Goal: Information Seeking & Learning: Find specific fact

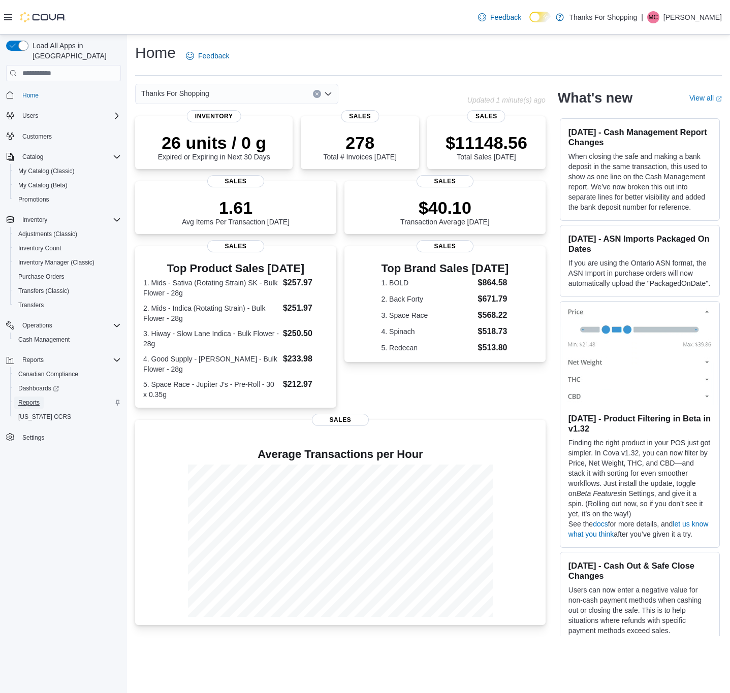
click at [25, 399] on span "Reports" at bounding box center [28, 403] width 21 height 8
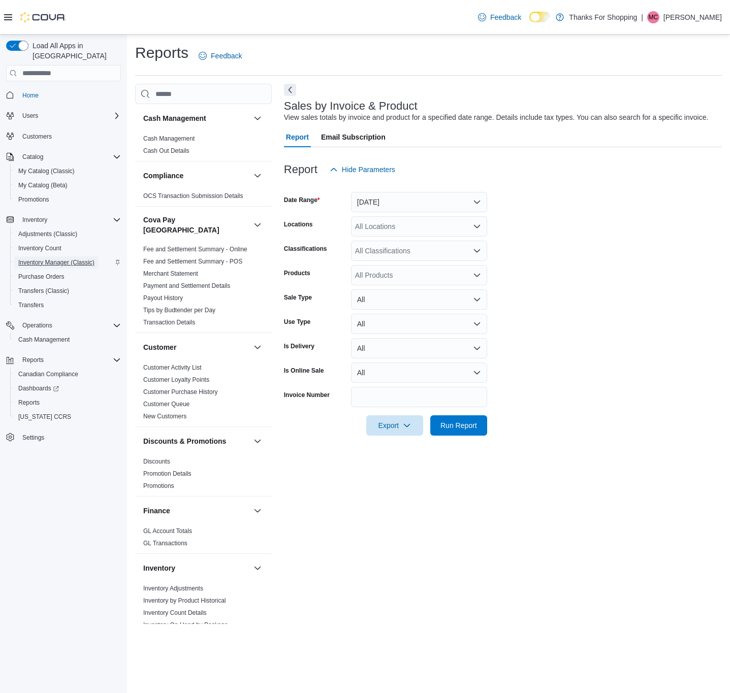
click at [81, 259] on span "Inventory Manager (Classic)" at bounding box center [56, 263] width 76 height 8
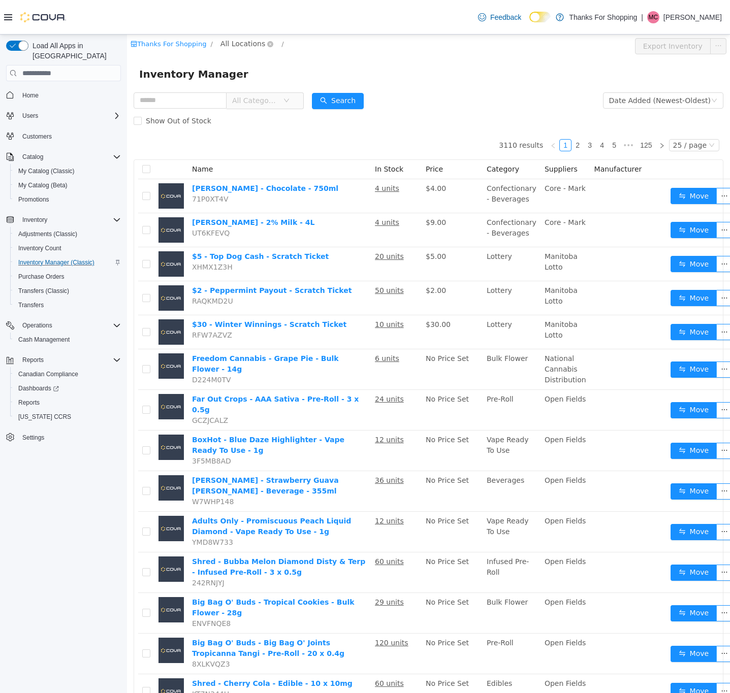
click at [244, 40] on span "All Locations" at bounding box center [242, 43] width 45 height 11
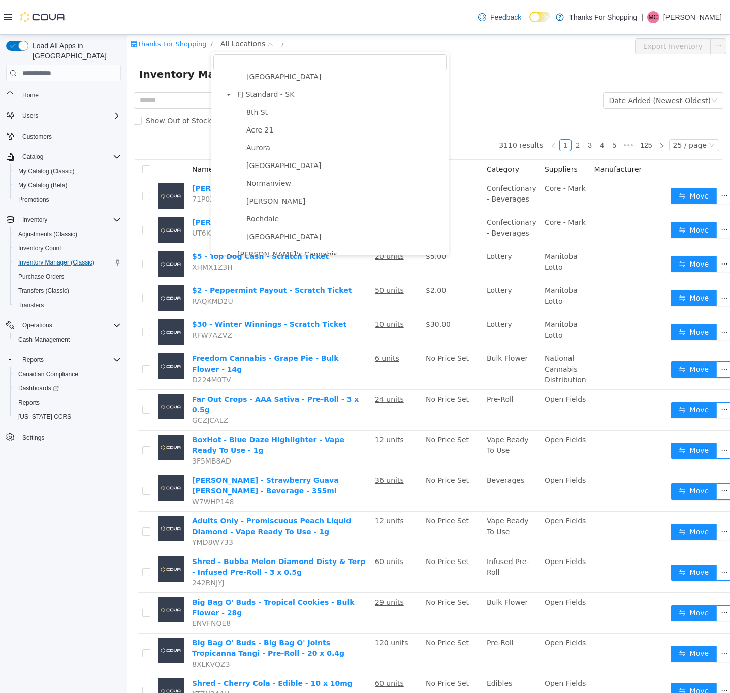
scroll to position [263, 0]
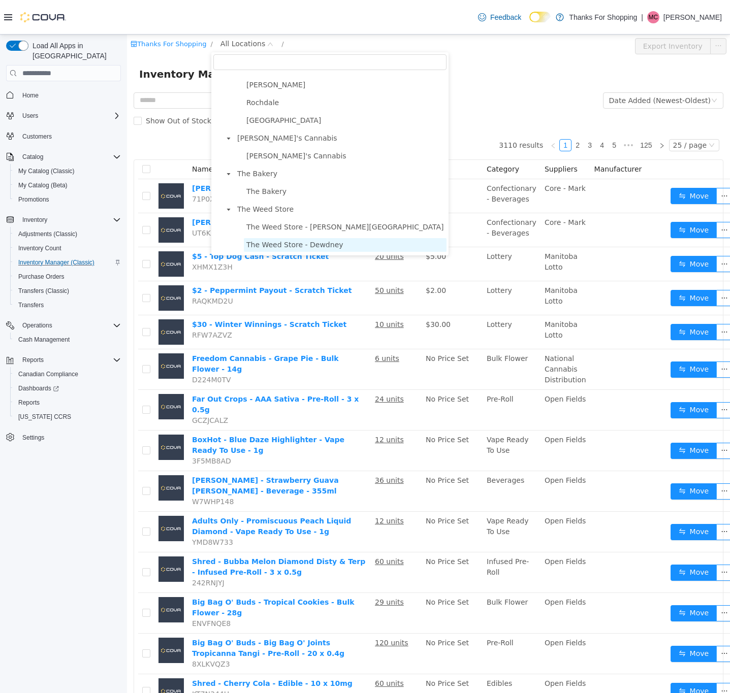
click at [280, 241] on span "The Weed Store - Dewdney" at bounding box center [294, 245] width 97 height 8
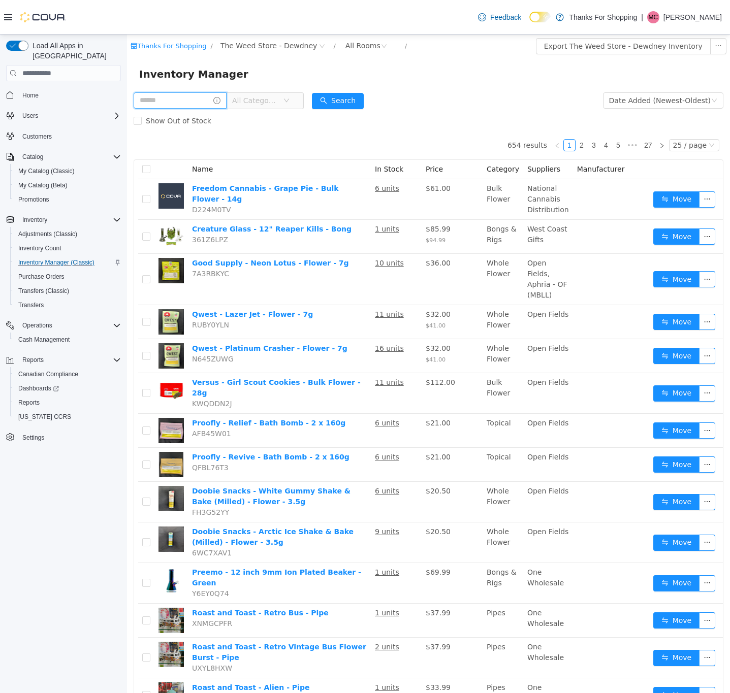
click at [180, 99] on input "text" at bounding box center [180, 100] width 93 height 16
paste input "********"
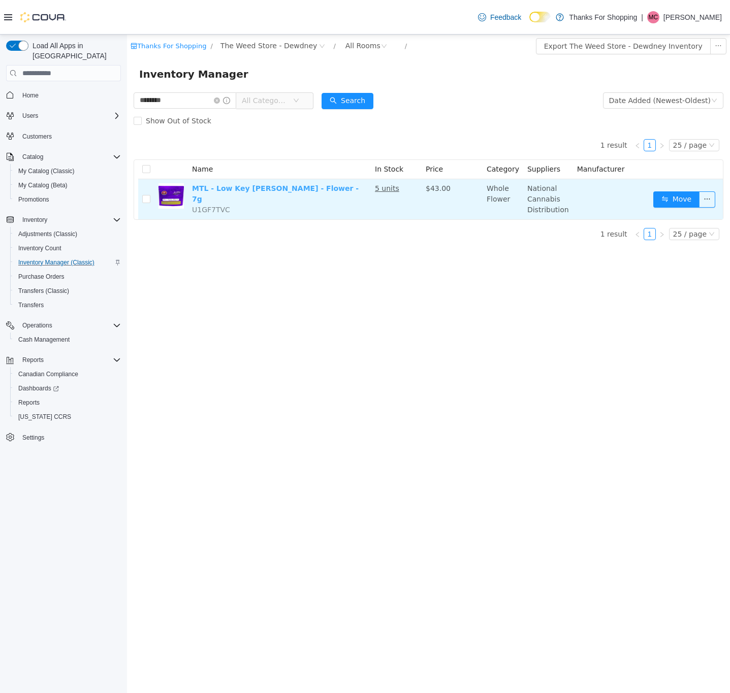
click at [285, 185] on link "MTL - Low Key Larry - Flower - 7g" at bounding box center [275, 193] width 167 height 19
drag, startPoint x: 570, startPoint y: 208, endPoint x: 526, endPoint y: 188, distance: 48.6
click at [526, 188] on tr "MTL - Low Key Larry - Flower - 7g U1GF7TVC 5 units $43.00 Whole Flower National…" at bounding box center [430, 199] width 585 height 40
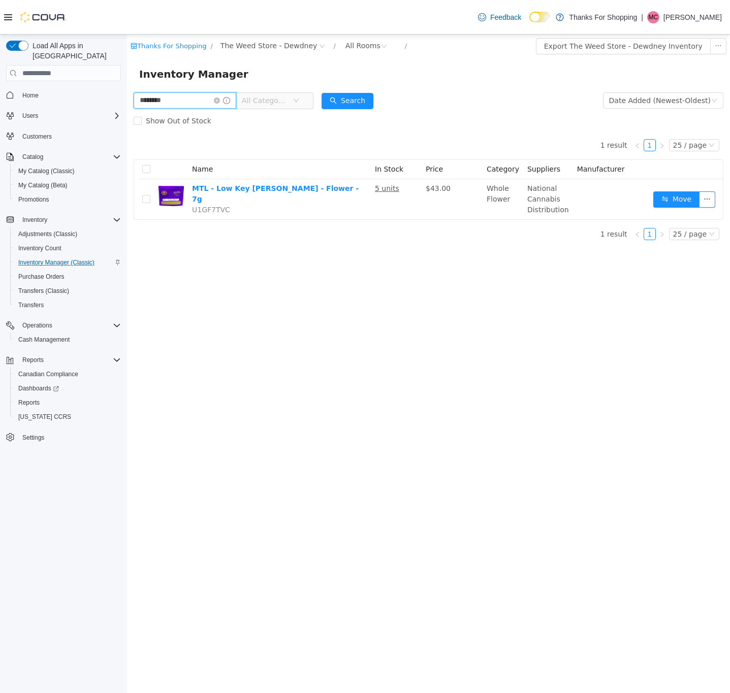
click at [192, 102] on input "********" at bounding box center [185, 100] width 103 height 16
paste input "text"
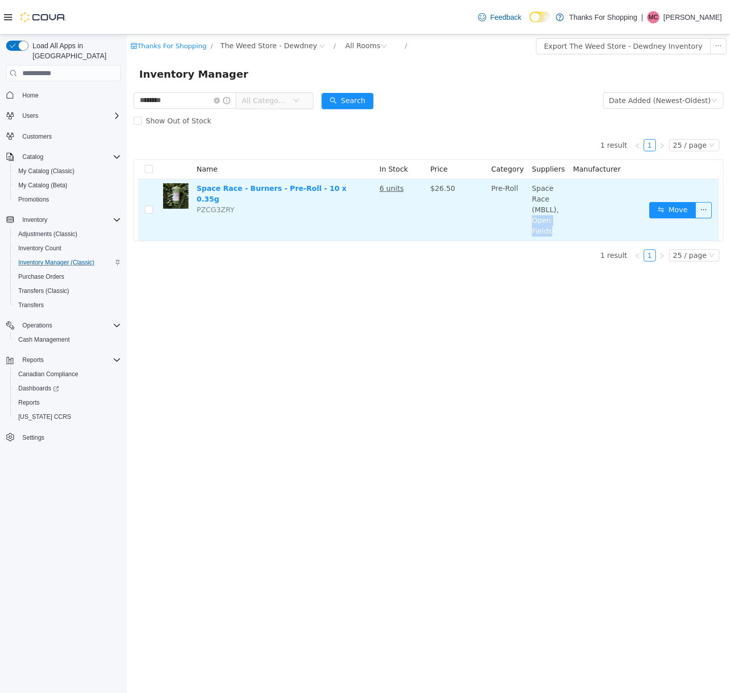
drag, startPoint x: 558, startPoint y: 231, endPoint x: 532, endPoint y: 225, distance: 26.7
click at [532, 225] on td "Space Race (MBLL), Open Fields" at bounding box center [548, 209] width 41 height 61
copy span "Open Fields"
click at [261, 187] on link "Space Race - Burners - Pre-Roll - 10 x 0.35g" at bounding box center [272, 193] width 150 height 19
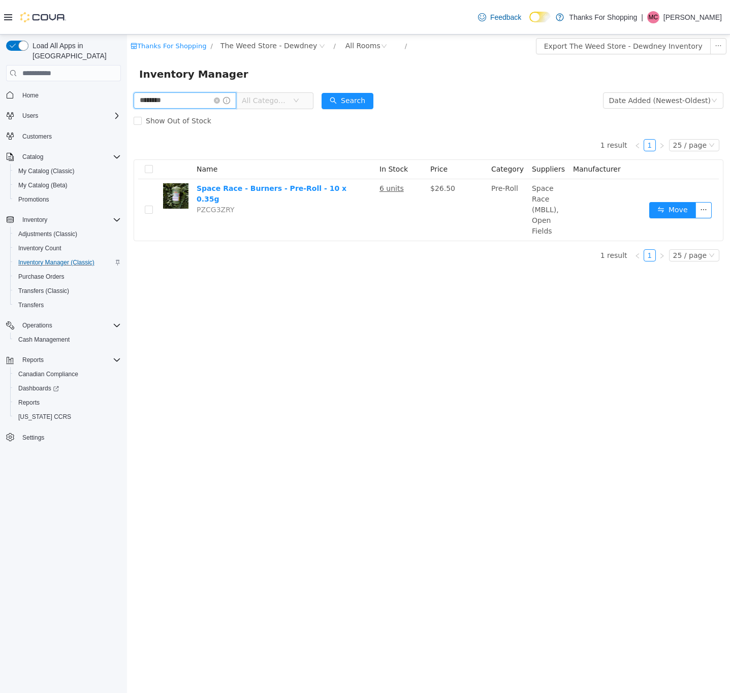
click at [187, 102] on input "********" at bounding box center [185, 100] width 103 height 16
paste input "text"
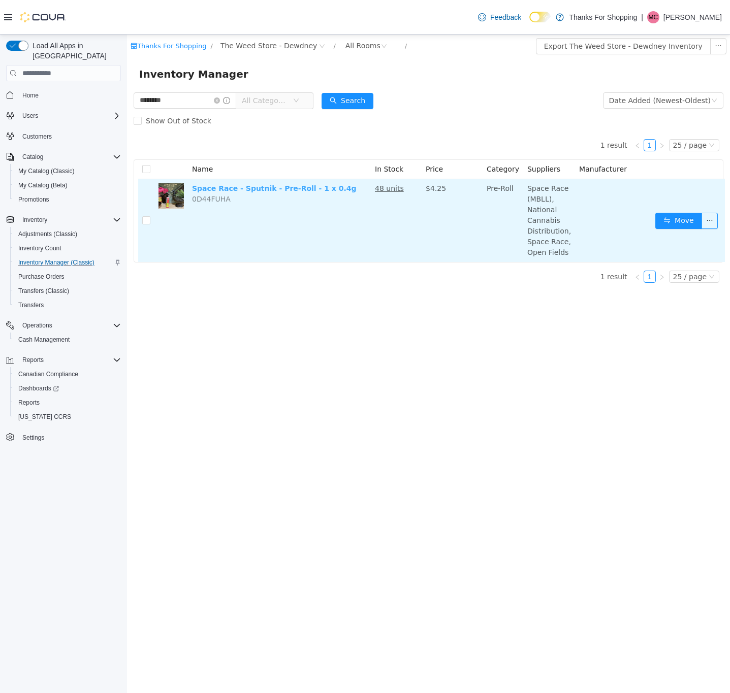
click at [317, 191] on link "Space Race - Sputnik - Pre-Roll - 1 x 0.4g" at bounding box center [274, 188] width 165 height 8
drag, startPoint x: 567, startPoint y: 254, endPoint x: 523, endPoint y: 256, distance: 43.7
click at [523, 256] on td "Space Race (MBLL), National Cannabis Distribution, Space Race, Open Fields" at bounding box center [549, 220] width 52 height 83
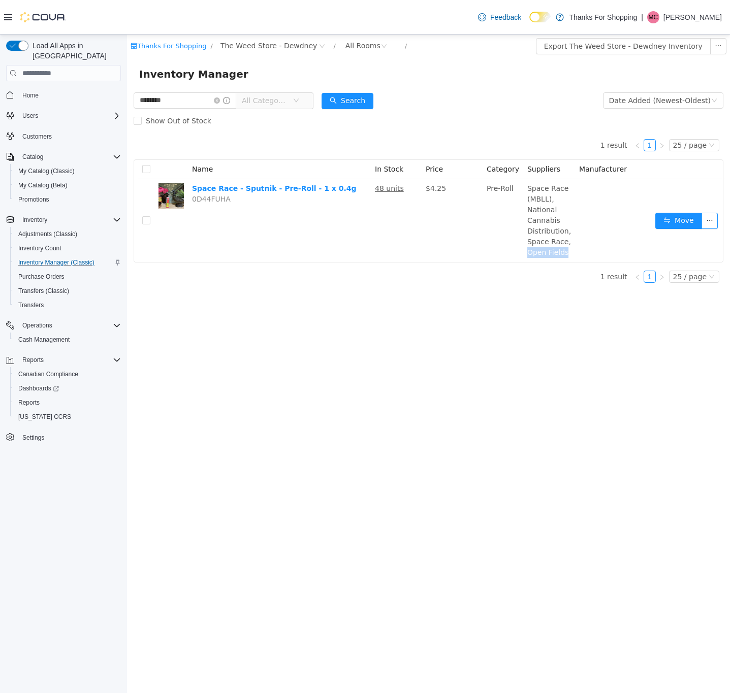
copy span "Open Fields"
click at [168, 101] on input "********" at bounding box center [185, 100] width 103 height 16
paste input "text"
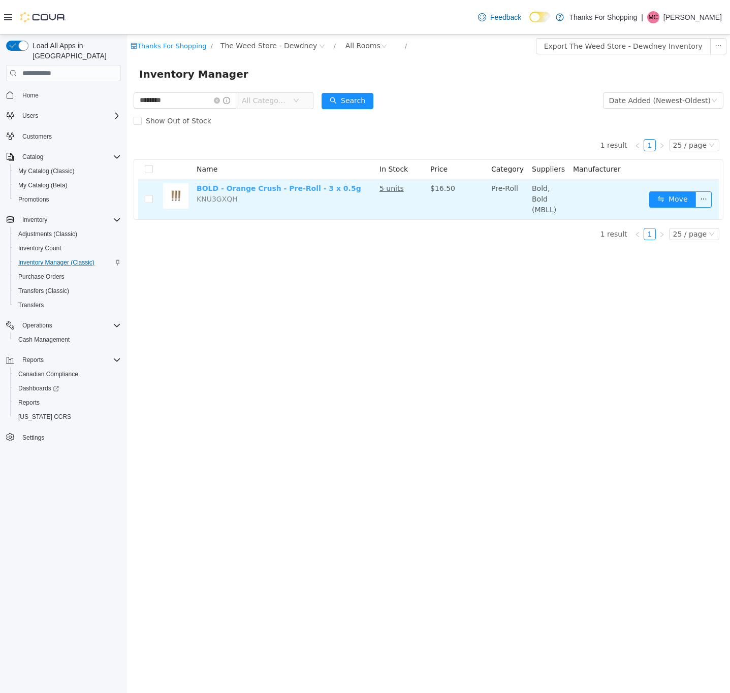
click at [313, 189] on link "BOLD - Orange Crush - Pre-Roll - 3 x 0.5g" at bounding box center [279, 188] width 165 height 8
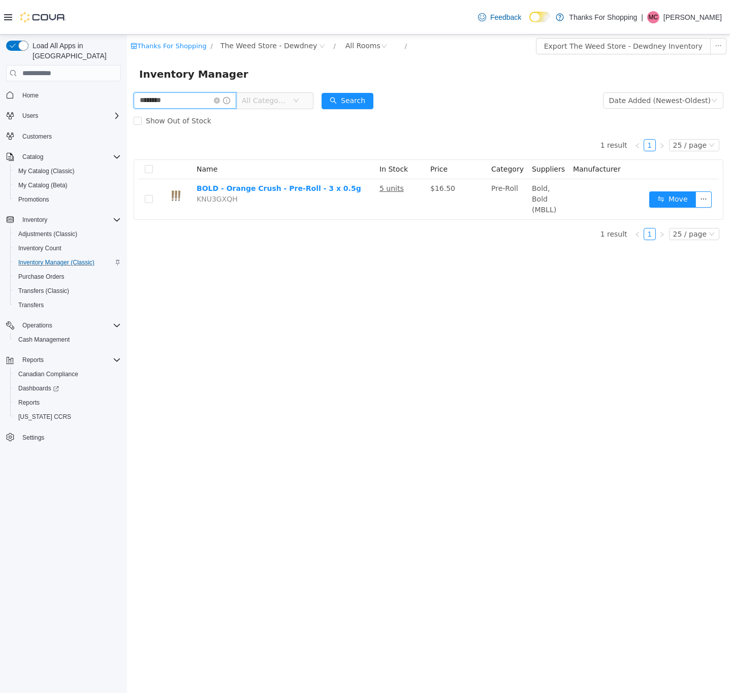
click at [201, 100] on input "********" at bounding box center [185, 100] width 103 height 16
type input "**********"
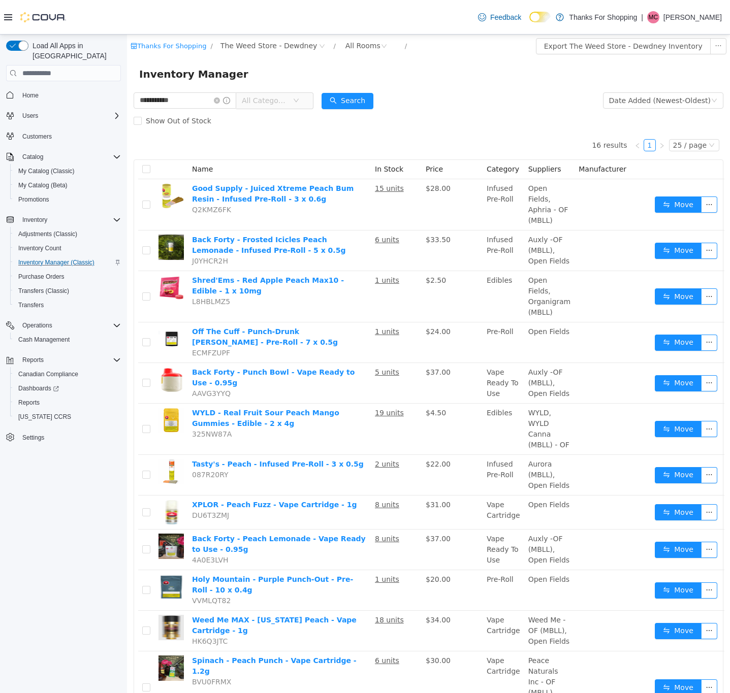
click at [275, 106] on span "All Categories" at bounding box center [267, 100] width 51 height 15
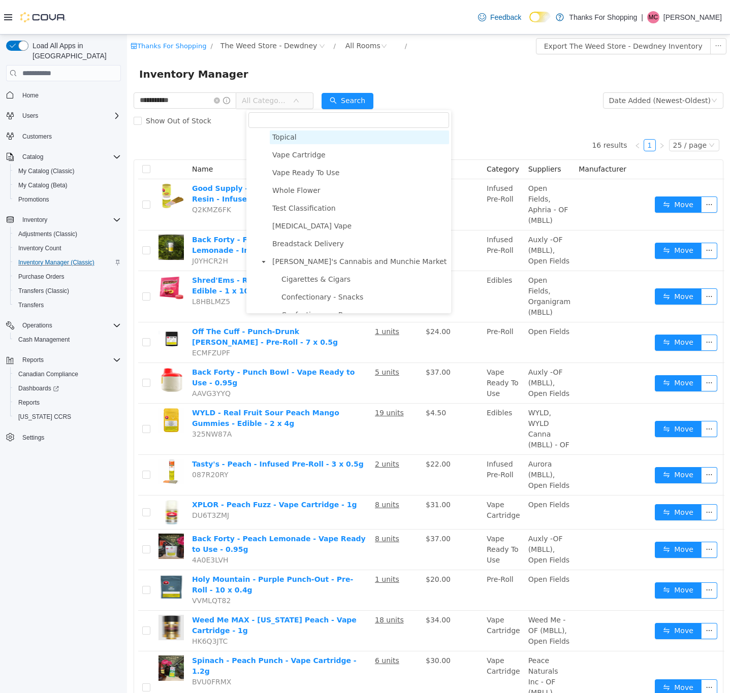
scroll to position [225, 0]
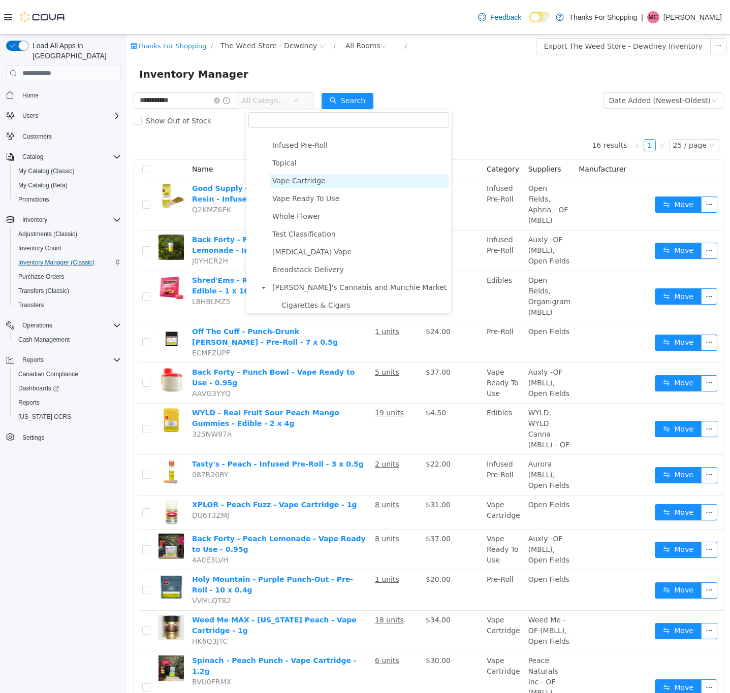
click at [321, 182] on span "Vape Cartridge" at bounding box center [359, 181] width 179 height 14
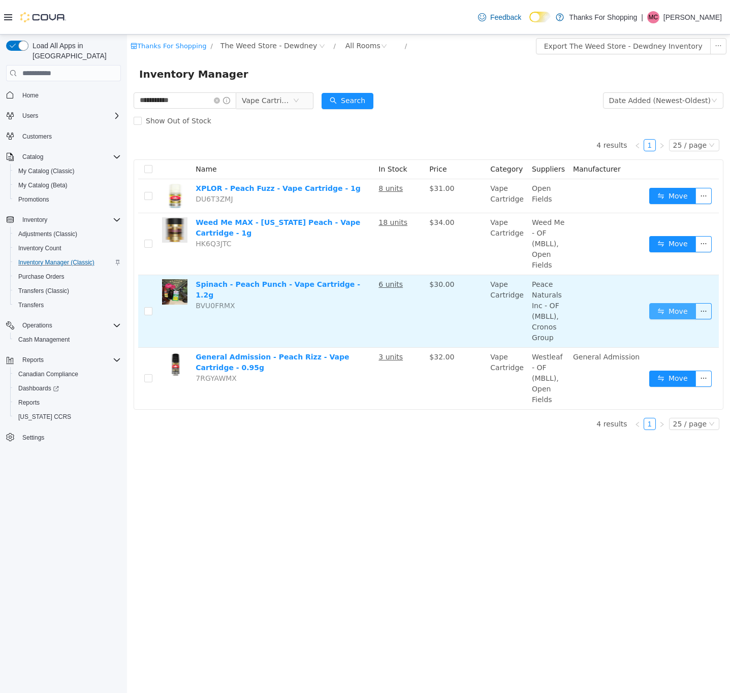
click at [661, 308] on button "Move" at bounding box center [672, 311] width 47 height 16
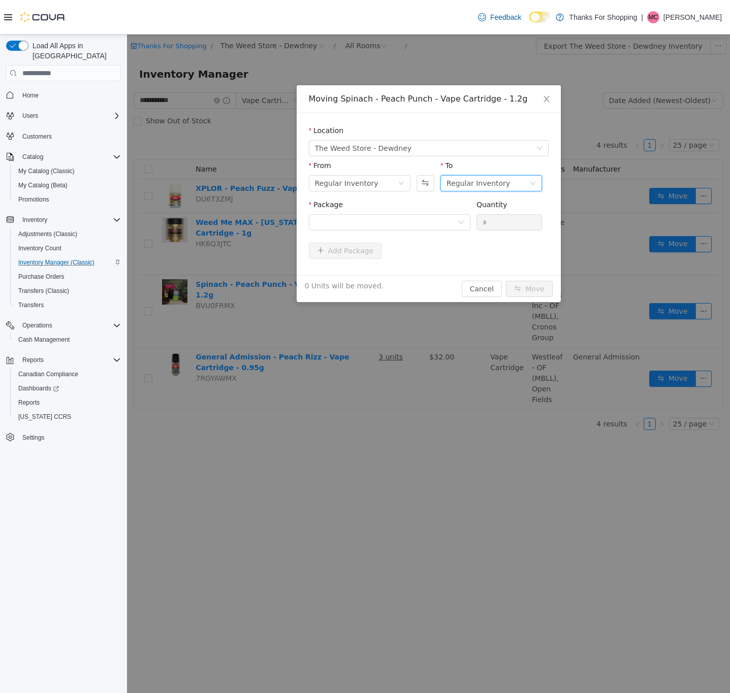
click at [486, 181] on div "Regular Inventory" at bounding box center [478, 183] width 63 height 15
click at [497, 247] on li "Holding Room" at bounding box center [491, 252] width 102 height 16
click at [488, 184] on div "Holding Room" at bounding box center [472, 183] width 50 height 15
click at [496, 234] on li "Destruction" at bounding box center [491, 236] width 102 height 16
click at [443, 225] on div at bounding box center [386, 222] width 143 height 15
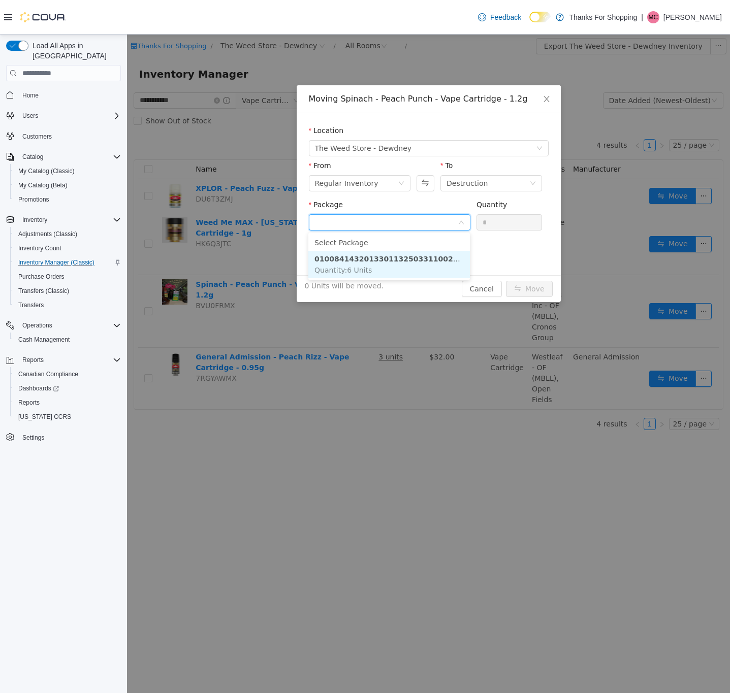
click at [424, 268] on li "01008414320133011325033110022716 Quantity : 6 Units" at bounding box center [389, 264] width 162 height 27
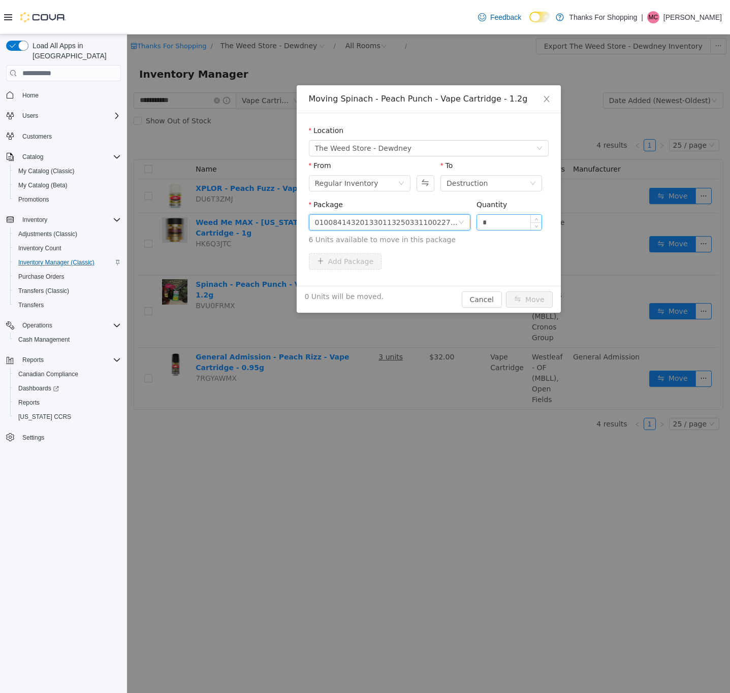
click at [483, 228] on input "*" at bounding box center [509, 222] width 65 height 15
type input "*"
click at [524, 296] on button "Move" at bounding box center [529, 300] width 47 height 16
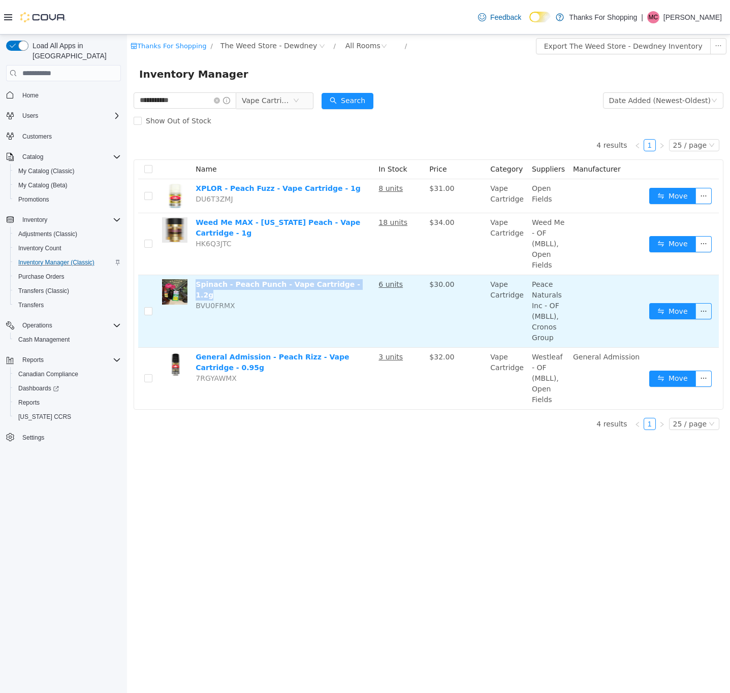
drag, startPoint x: 360, startPoint y: 282, endPoint x: 200, endPoint y: 286, distance: 159.5
click at [200, 286] on td "Spinach - Peach Punch - Vape Cartridge - 1.2g BVU0FRMX" at bounding box center [283, 311] width 183 height 73
copy link "Spinach - Peach Punch - Vape Cartridge - 1.2g"
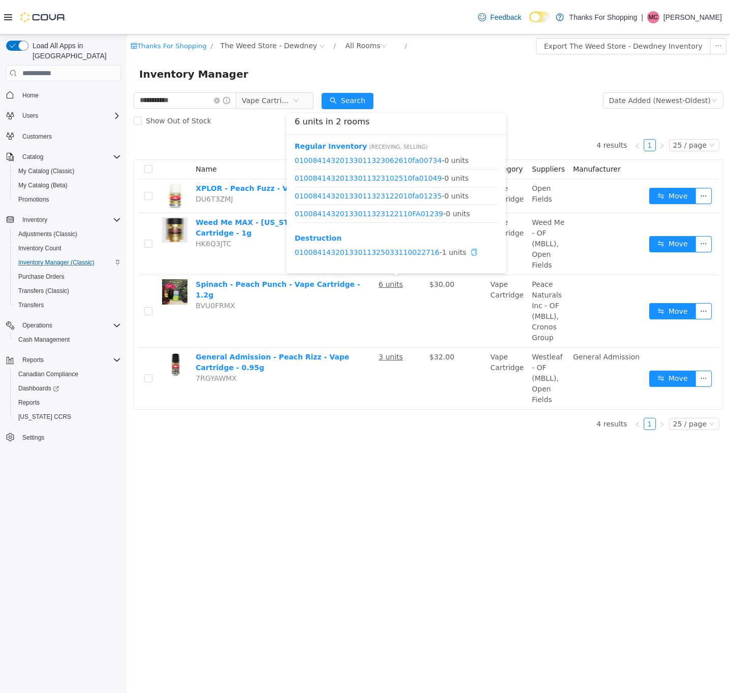
click at [470, 252] on icon "icon: copy" at bounding box center [473, 252] width 7 height 7
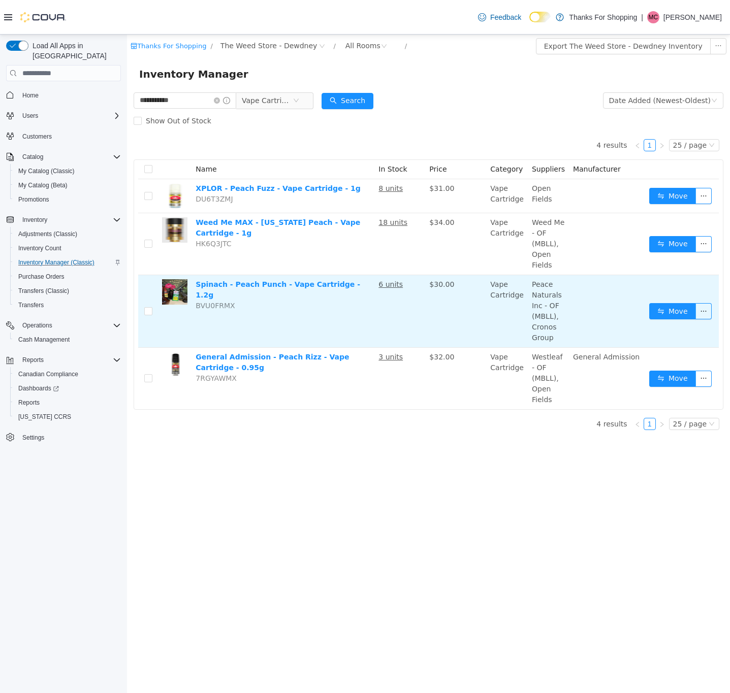
click at [218, 302] on span "BVU0FRMX" at bounding box center [215, 306] width 39 height 8
drag, startPoint x: 218, startPoint y: 296, endPoint x: 211, endPoint y: 304, distance: 10.4
click at [217, 302] on span "BVU0FRMX" at bounding box center [215, 306] width 39 height 8
copy span "BVU0FRMX"
drag, startPoint x: 565, startPoint y: 307, endPoint x: 535, endPoint y: 286, distance: 36.5
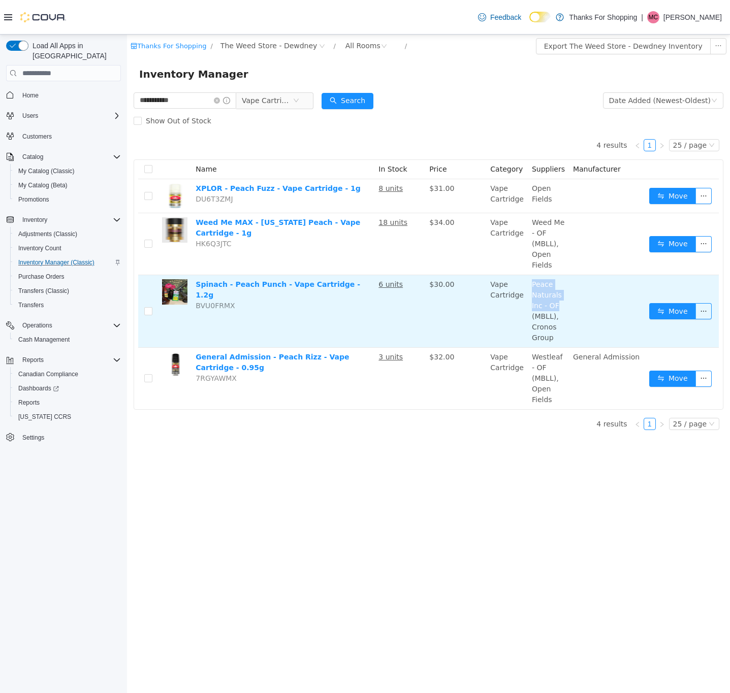
click at [535, 286] on td "Peace Naturals Inc - OF (MBLL), Cronos Group" at bounding box center [548, 311] width 41 height 73
copy span "Peace Naturals Inc - OF"
click at [250, 281] on link "Spinach - Peach Punch - Vape Cartridge - 1.2g" at bounding box center [278, 289] width 165 height 19
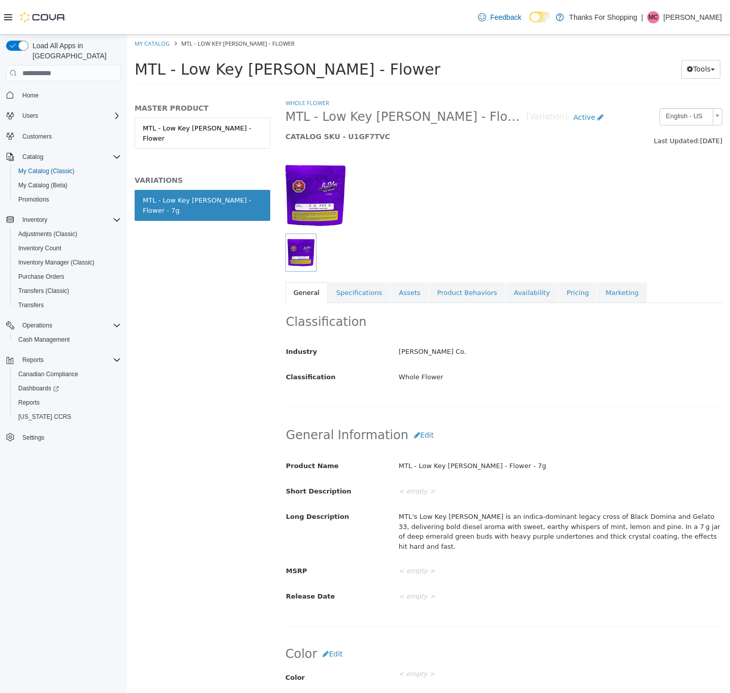
drag, startPoint x: 558, startPoint y: 298, endPoint x: 552, endPoint y: 313, distance: 16.6
click at [558, 298] on link "Pricing" at bounding box center [577, 292] width 39 height 21
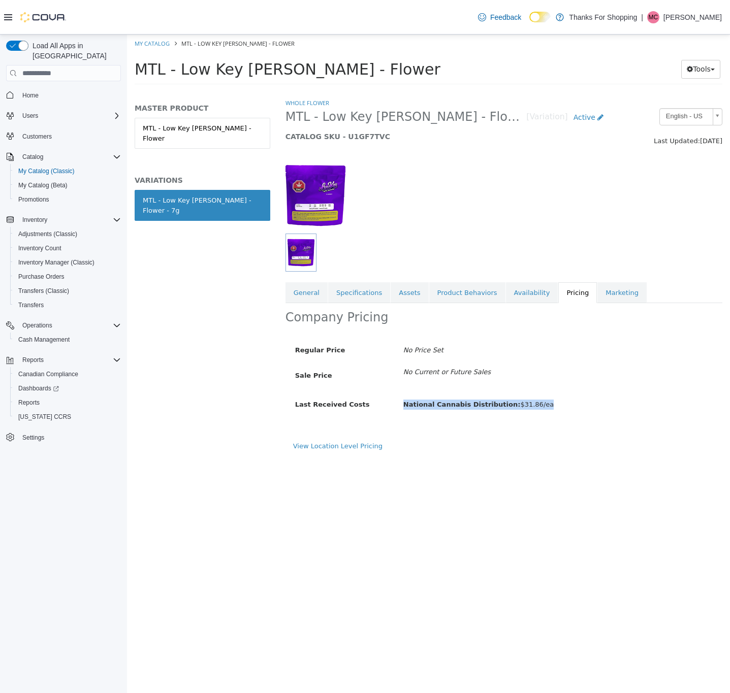
drag, startPoint x: 542, startPoint y: 408, endPoint x: 400, endPoint y: 417, distance: 142.0
click at [400, 417] on div "Regular Price No Price Set Sale Price No Current or Future Sales Last Received …" at bounding box center [504, 381] width 422 height 99
copy span "National Cannabis Distribution: $31.86/ea"
click at [520, 288] on link "Availability" at bounding box center [532, 292] width 52 height 21
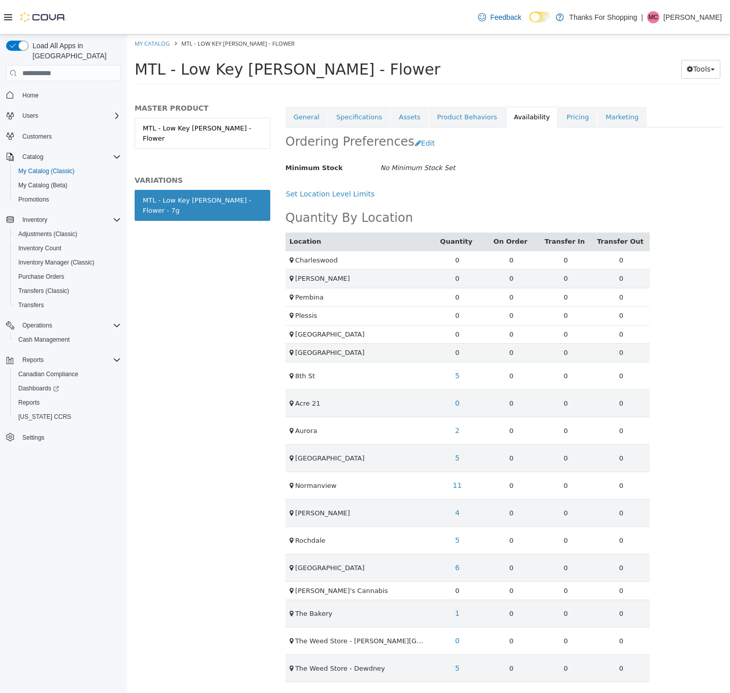
scroll to position [187, 0]
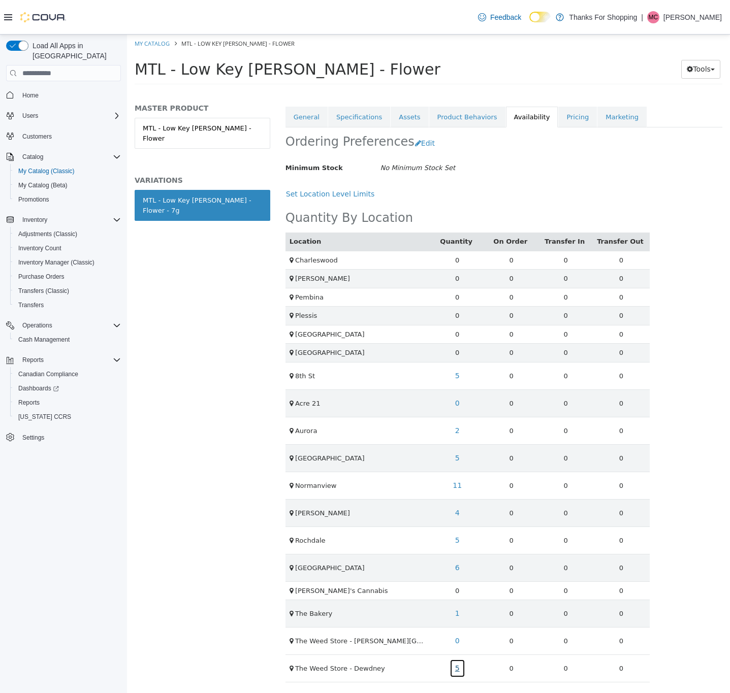
click at [453, 673] on link "5" at bounding box center [458, 668] width 16 height 19
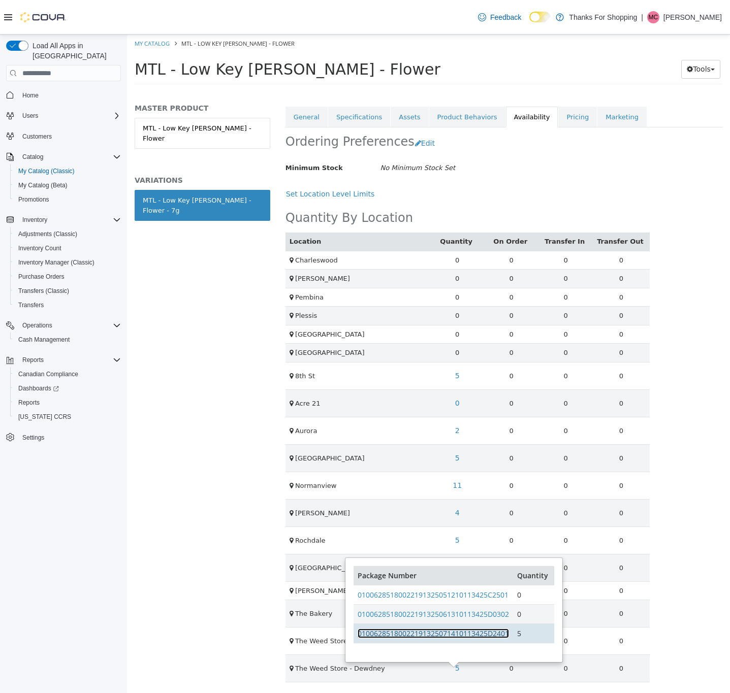
click at [455, 629] on link "01006285180022191325071410113425D2401" at bounding box center [433, 634] width 151 height 10
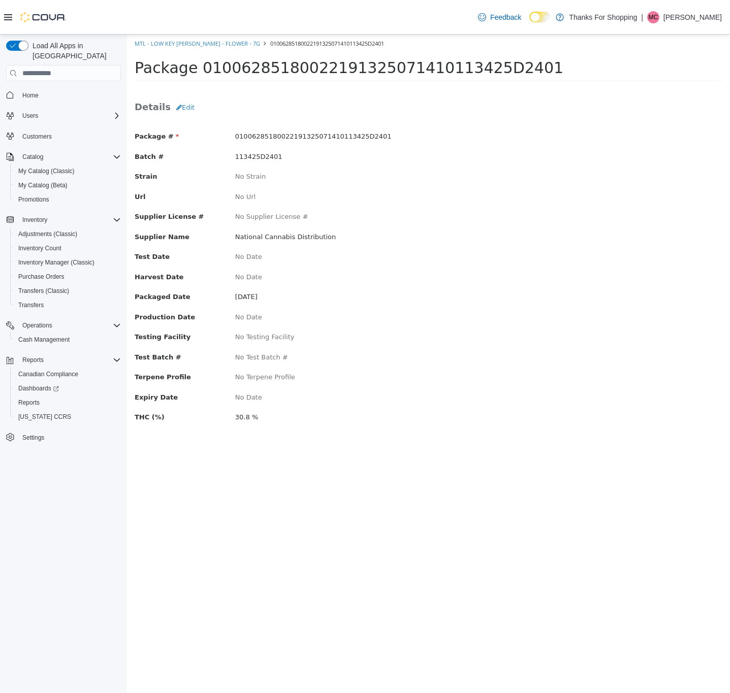
click at [250, 158] on span "113425D2401" at bounding box center [258, 157] width 47 height 8
copy span "113425D2401"
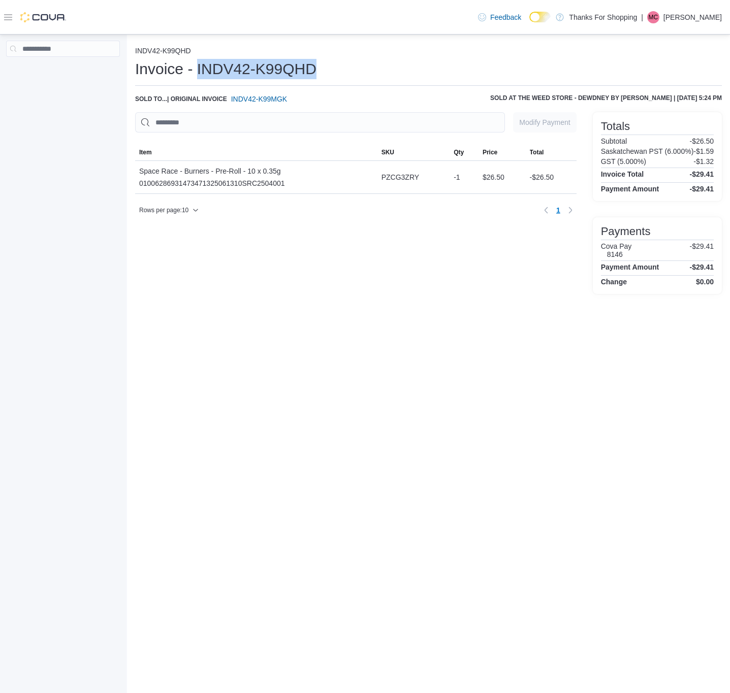
drag, startPoint x: 244, startPoint y: 74, endPoint x: 197, endPoint y: 72, distance: 46.8
click at [197, 72] on div "Invoice - INDV42-K99QHD" at bounding box center [428, 69] width 587 height 20
copy h1 "INDV42-K99QHD"
drag, startPoint x: 293, startPoint y: 167, endPoint x: 142, endPoint y: 171, distance: 150.4
click at [142, 171] on div "Space Race - Burners - Pre-Roll - 10 x 0.35g 01006286931473471325061310SRC25040…" at bounding box center [256, 177] width 242 height 33
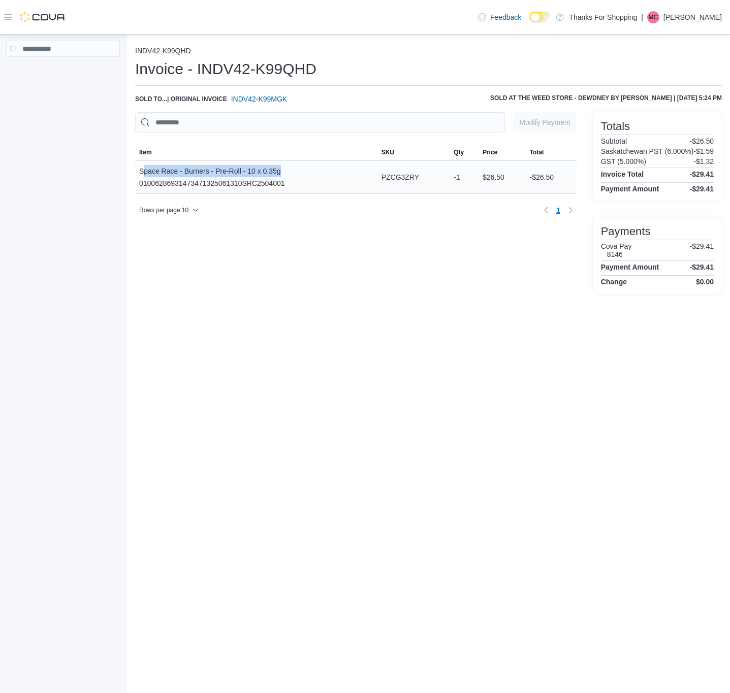
copy div "pace Race - Burners - Pre-Roll - 10 x 0.35g"
click at [270, 175] on div "Space Race - Burners - Pre-Roll - 10 x 0.35g 01006286931473471325061310SRC25040…" at bounding box center [212, 177] width 146 height 24
drag, startPoint x: 241, startPoint y: 167, endPoint x: 129, endPoint y: 173, distance: 112.4
click at [129, 173] on div "INDV42-K99QHD Invoice - INDV42-K99QHD Sold to ... | Original Invoice INDV42-K99…" at bounding box center [428, 169] width 603 height 268
click at [208, 182] on div "Space Race - Burners - Pre-Roll - 10 x 0.35g 01006286931473471325061310SRC25040…" at bounding box center [212, 177] width 146 height 24
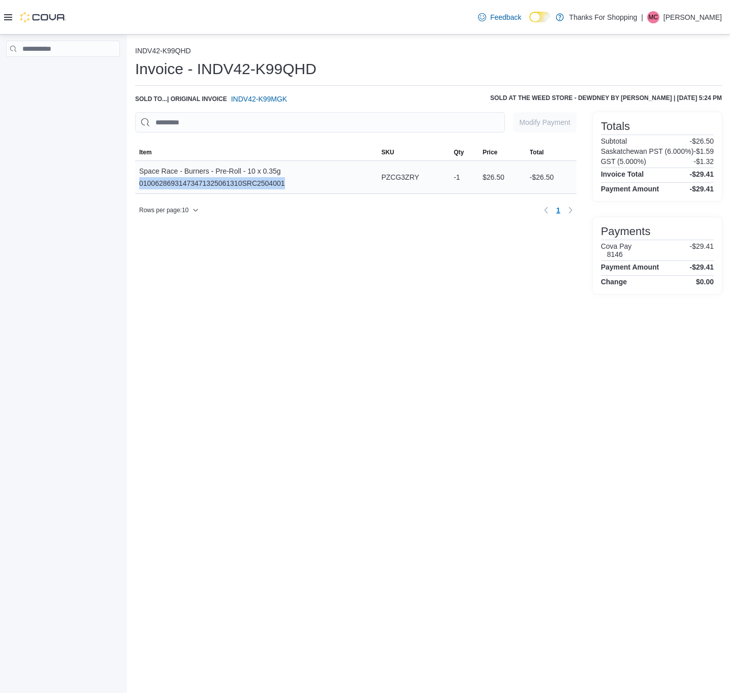
click at [208, 182] on div "Space Race - Burners - Pre-Roll - 10 x 0.35g 01006286931473471325061310SRC25040…" at bounding box center [212, 177] width 146 height 24
copy div "01006286931473471325061310SRC2504001"
click at [397, 173] on span "PZCG3ZRY" at bounding box center [400, 177] width 38 height 12
drag, startPoint x: 397, startPoint y: 173, endPoint x: 386, endPoint y: 191, distance: 21.2
click at [396, 174] on span "PZCG3ZRY" at bounding box center [400, 177] width 38 height 12
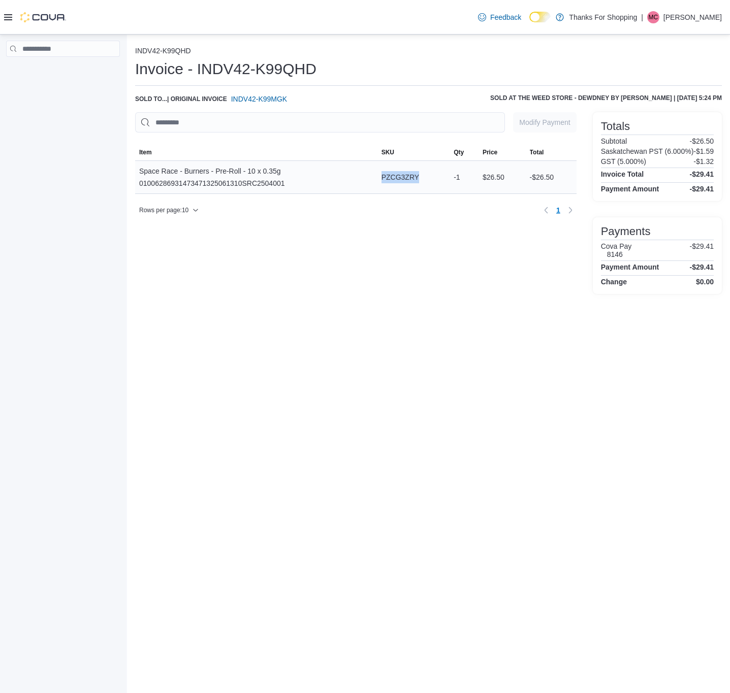
copy span "PZCG3ZRY"
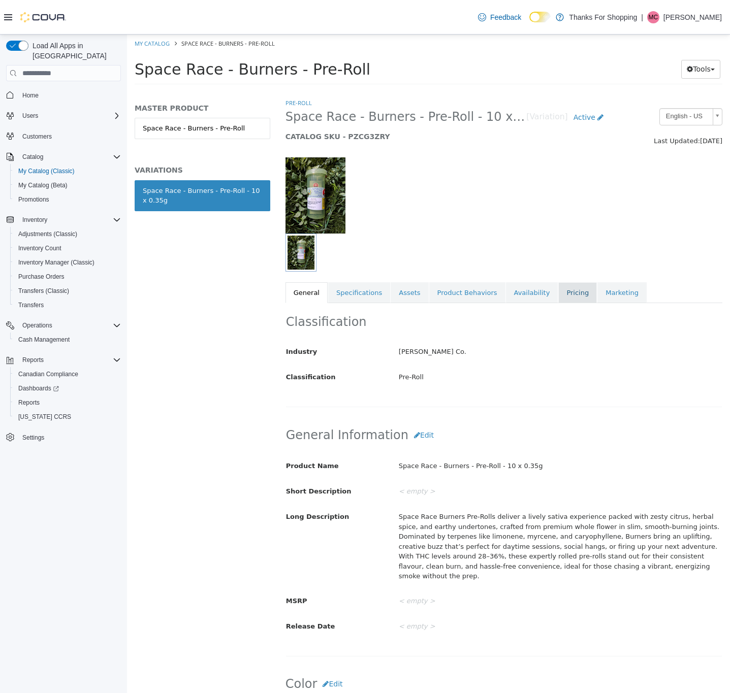
click at [558, 292] on link "Pricing" at bounding box center [577, 292] width 39 height 21
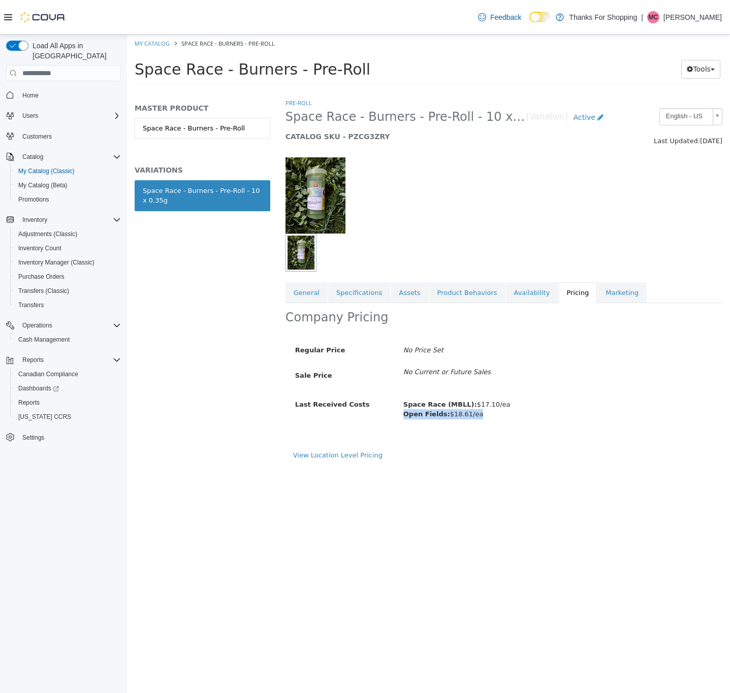
drag, startPoint x: 478, startPoint y: 419, endPoint x: 399, endPoint y: 418, distance: 78.2
click at [399, 418] on div "Space Race (MBLL): $17.10/ea Open Fields: $18.61/ea" at bounding box center [558, 409] width 325 height 27
copy span "Open Fields: $18.61/ea"
click at [510, 298] on link "Availability" at bounding box center [532, 292] width 52 height 21
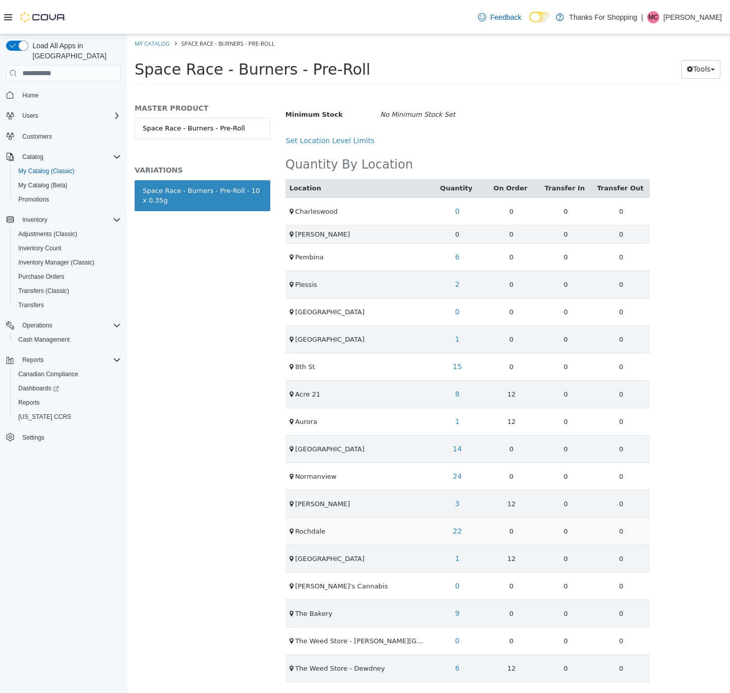
scroll to position [244, 0]
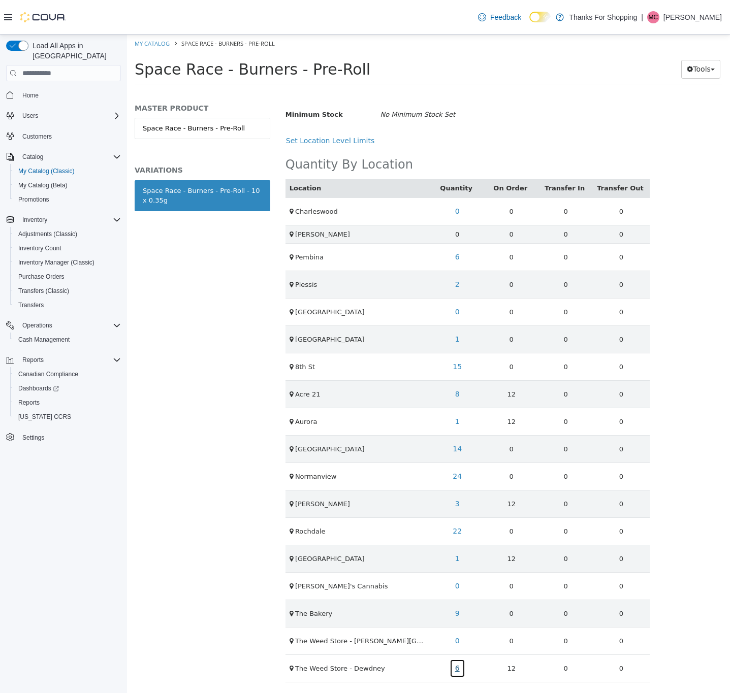
click at [455, 669] on link "6" at bounding box center [458, 668] width 16 height 19
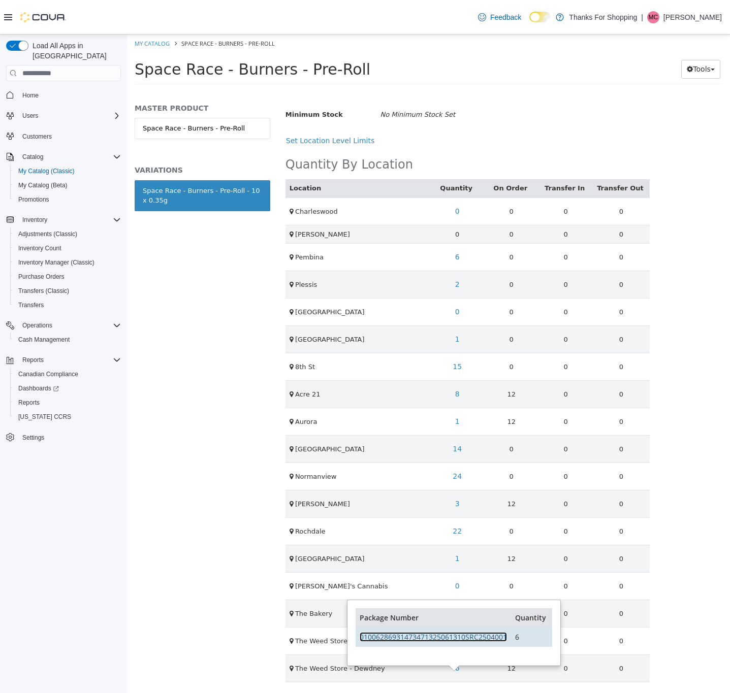
click at [465, 632] on link "01006286931473471325061310SRC2504001" at bounding box center [433, 637] width 147 height 10
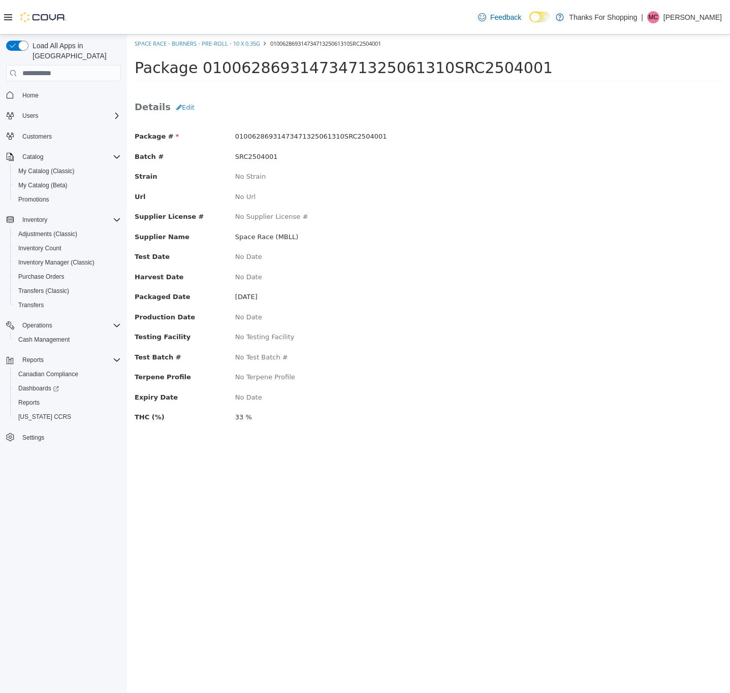
click at [256, 156] on span "SRC2504001" at bounding box center [256, 157] width 43 height 8
click at [255, 156] on span "SRC2504001" at bounding box center [256, 157] width 43 height 8
click at [255, 157] on span "SRC2504001" at bounding box center [256, 157] width 43 height 8
copy span "SRC2504001"
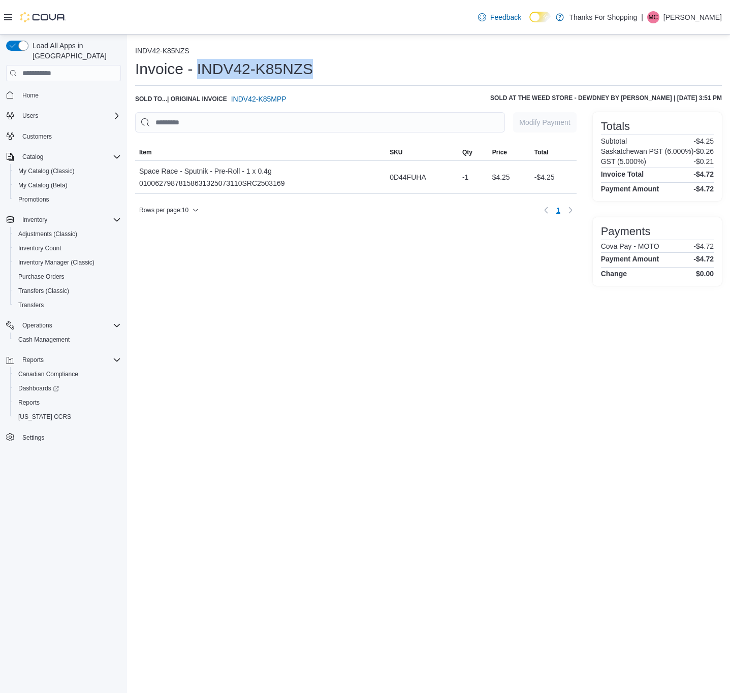
drag, startPoint x: 314, startPoint y: 63, endPoint x: 196, endPoint y: 69, distance: 119.0
click at [196, 69] on div "Invoice - INDV42-K85NZS" at bounding box center [428, 69] width 587 height 20
click at [305, 67] on h1 "Invoice - INDV42-K85NZS" at bounding box center [224, 69] width 178 height 20
drag, startPoint x: 321, startPoint y: 70, endPoint x: 196, endPoint y: 59, distance: 125.4
click at [196, 59] on div "Invoice - INDV42-K85NZS" at bounding box center [428, 69] width 587 height 20
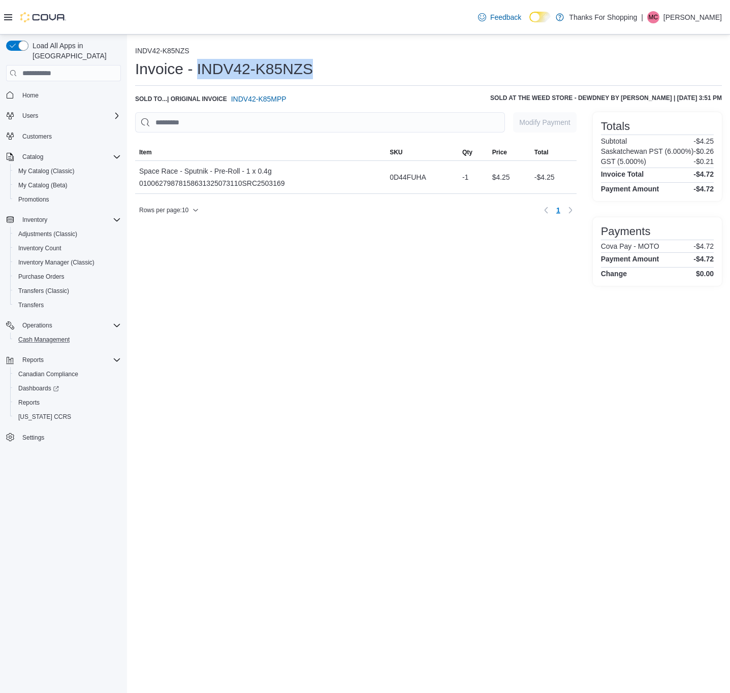
copy h1 "INDV42-K85NZS"
drag, startPoint x: 261, startPoint y: 173, endPoint x: 136, endPoint y: 177, distance: 125.5
click at [136, 177] on div "Space Race - Sputnik - Pre-Roll - 1 x 0.4g 01006279878158631325073110SRC2503169" at bounding box center [260, 177] width 250 height 33
copy div "Space Race - Sputnik - Pre-Roll - 1 x 0.4g"
click at [197, 182] on div "Space Race - Sputnik - Pre-Roll - 1 x 0.4g 01006279878158631325073110SRC2503169" at bounding box center [212, 177] width 146 height 24
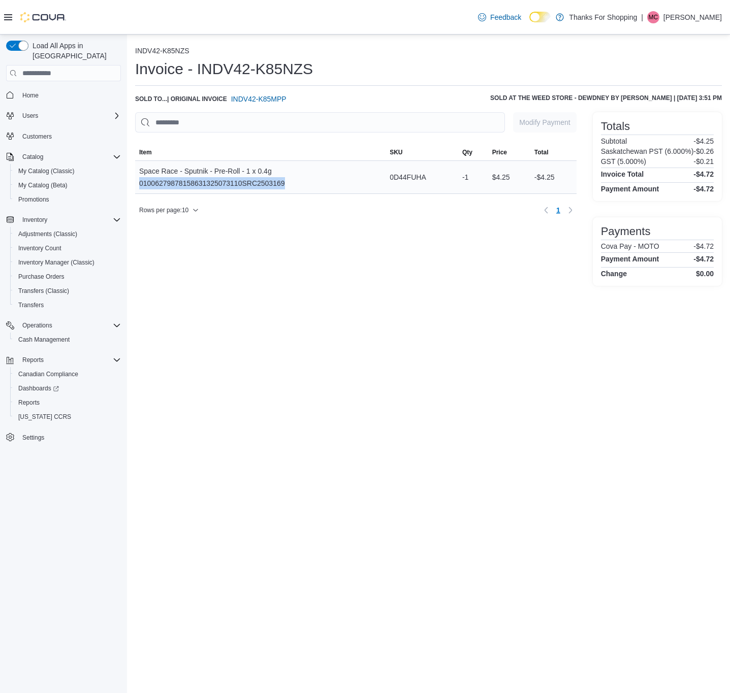
click at [197, 182] on div "Space Race - Sputnik - Pre-Roll - 1 x 0.4g 01006279878158631325073110SRC2503169" at bounding box center [212, 177] width 146 height 24
copy div "01006279878158631325073110SRC2503169"
click at [416, 174] on span "0D44FUHA" at bounding box center [408, 177] width 37 height 12
copy span "0D44FUHA"
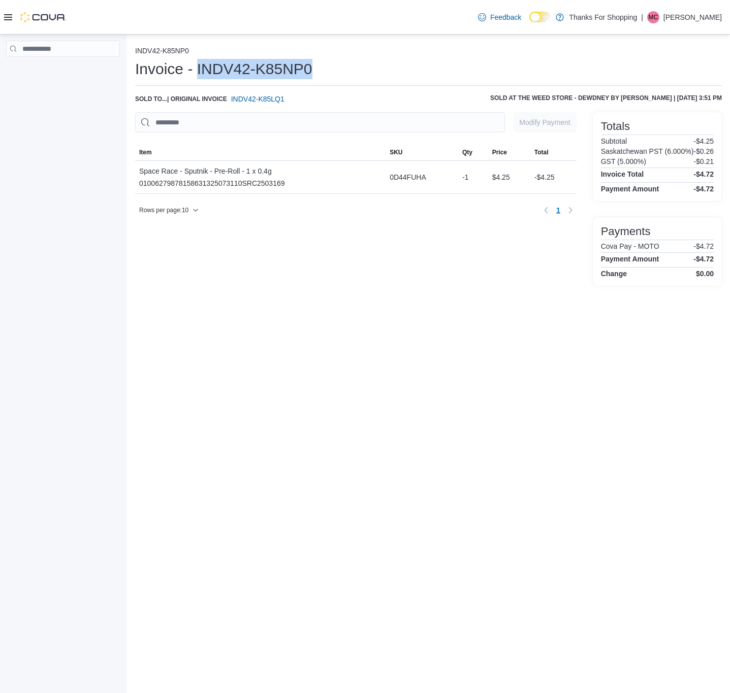
drag, startPoint x: 322, startPoint y: 67, endPoint x: 197, endPoint y: 69, distance: 125.5
click at [197, 69] on div "Invoice - INDV42-K85NP0" at bounding box center [428, 69] width 587 height 20
copy h1 "INDV42-K85NP0"
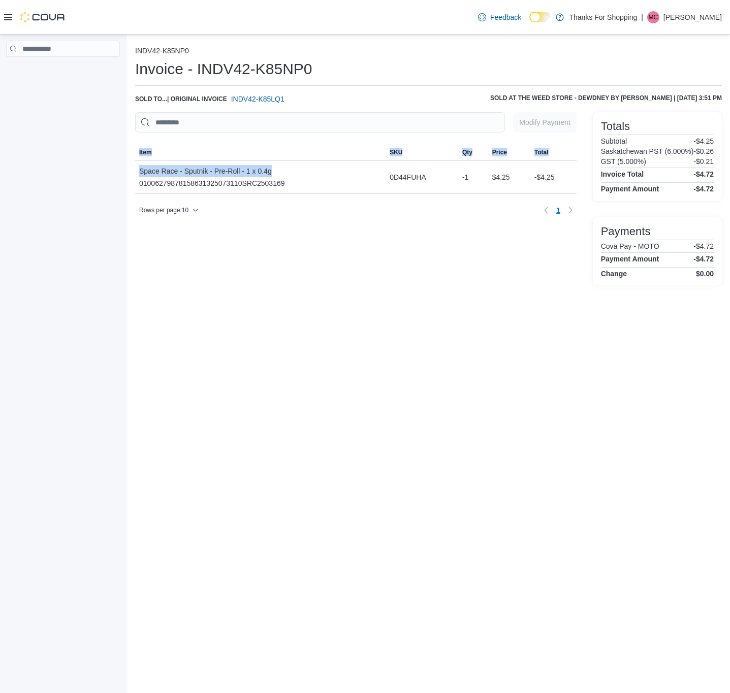
drag, startPoint x: 276, startPoint y: 169, endPoint x: 133, endPoint y: 174, distance: 143.8
click at [133, 174] on div "INDV42-K85NP0 Invoice - INDV42-K85NP0 Sold to ... | Original Invoice INDV42-K85…" at bounding box center [428, 165] width 603 height 260
copy div "Sorting MemoryTable from EuiInMemoryTable; Page 1 of 1. Item SKU Qty Price Tota…"
click at [168, 186] on div "Space Race - Sputnik - Pre-Roll - 1 x 0.4g 01006279878158631325073110SRC2503169" at bounding box center [212, 177] width 146 height 24
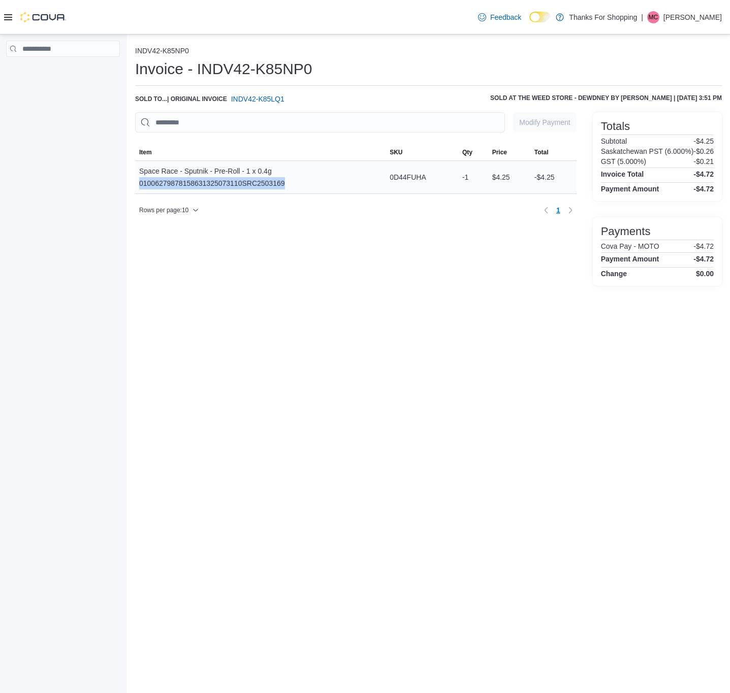
copy div "01006279878158631325073110SRC2503169"
click at [401, 177] on span "0D44FUHA" at bounding box center [408, 177] width 37 height 12
copy span "0D44FUHA"
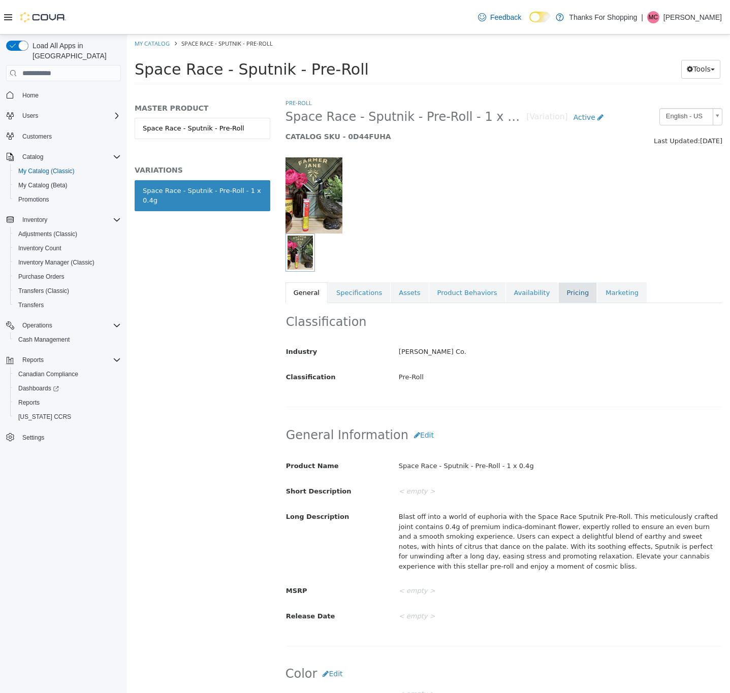
click at [558, 295] on link "Pricing" at bounding box center [577, 292] width 39 height 21
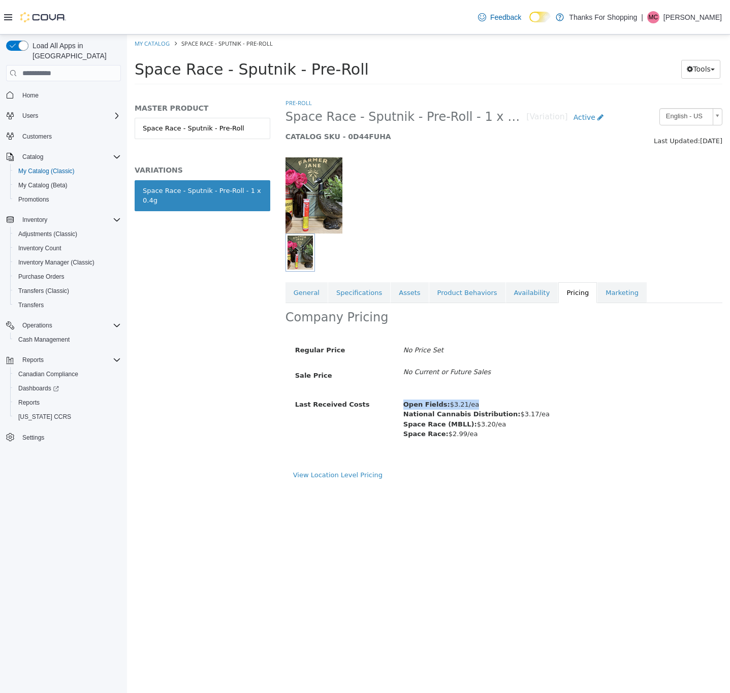
drag, startPoint x: 511, startPoint y: 407, endPoint x: 395, endPoint y: 409, distance: 115.3
click at [396, 409] on div "Open Fields: $3.21/ea National Cannabis Distribution: $3.17/ea Space Race (MBLL…" at bounding box center [558, 419] width 325 height 47
copy span "Open Fields: $3.21/ea"
click at [515, 292] on link "Availability" at bounding box center [532, 292] width 52 height 21
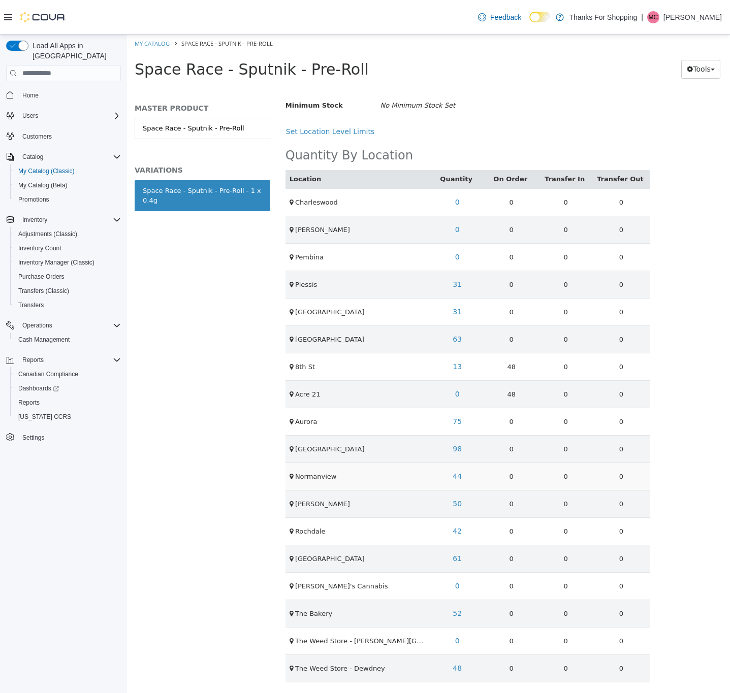
scroll to position [253, 0]
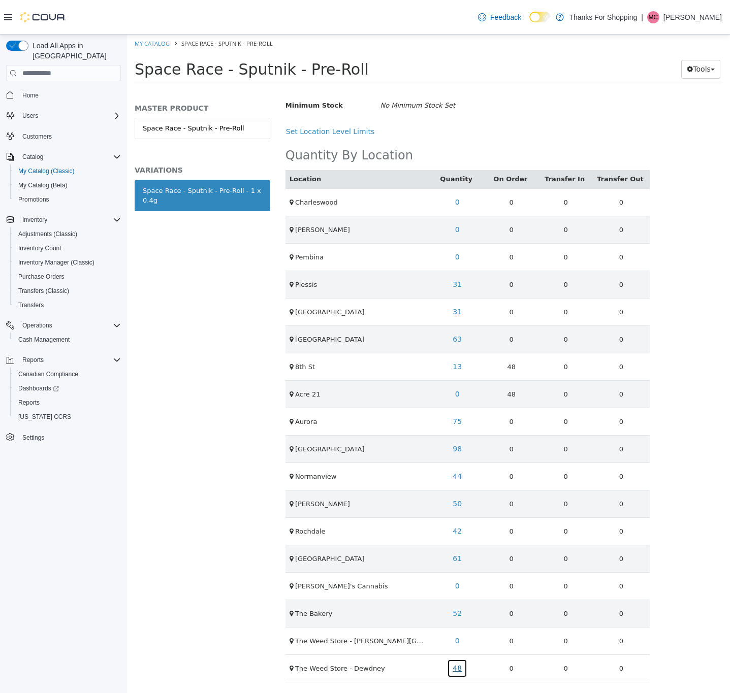
click at [454, 668] on link "48" at bounding box center [457, 668] width 20 height 19
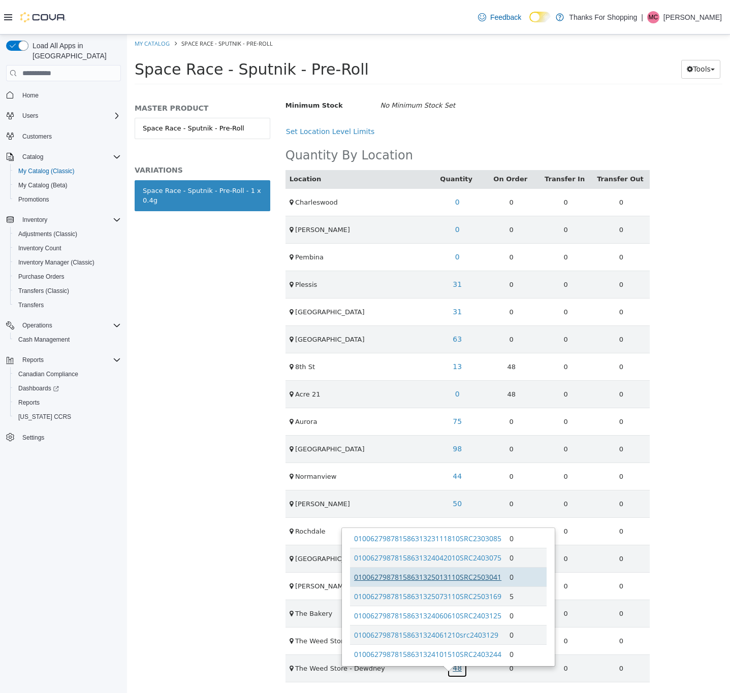
scroll to position [0, 0]
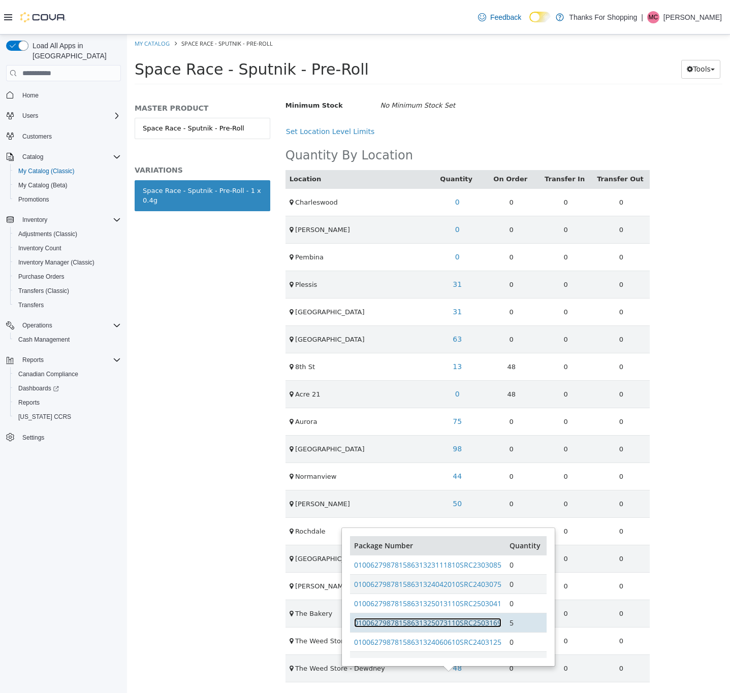
click at [434, 618] on link "01006279878158631325073110SRC2503169" at bounding box center [427, 623] width 147 height 10
drag, startPoint x: 514, startPoint y: 86, endPoint x: 507, endPoint y: 98, distance: 13.6
click at [514, 86] on div "Space Race - Sputnik - Pre-Roll Tools Move Variations Print Labels" at bounding box center [428, 72] width 603 height 39
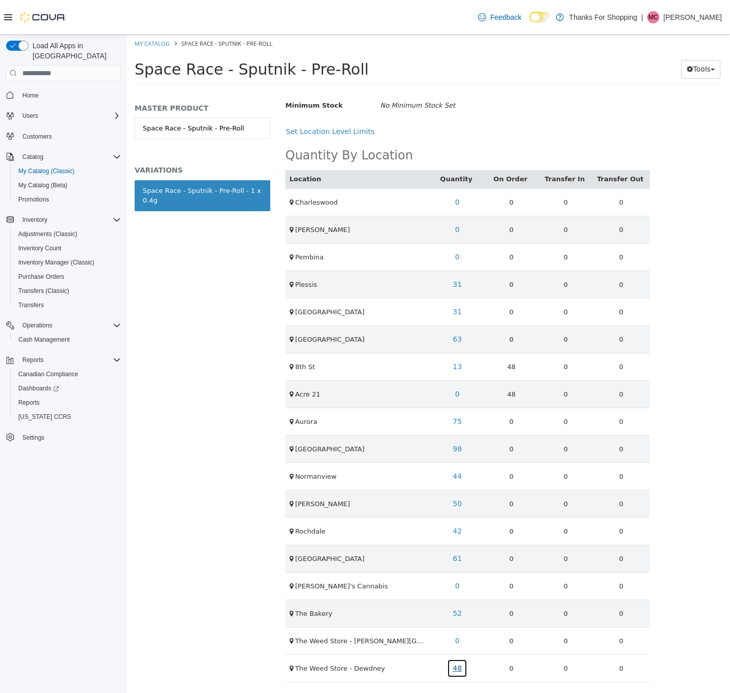
click at [456, 667] on link "48" at bounding box center [457, 668] width 20 height 19
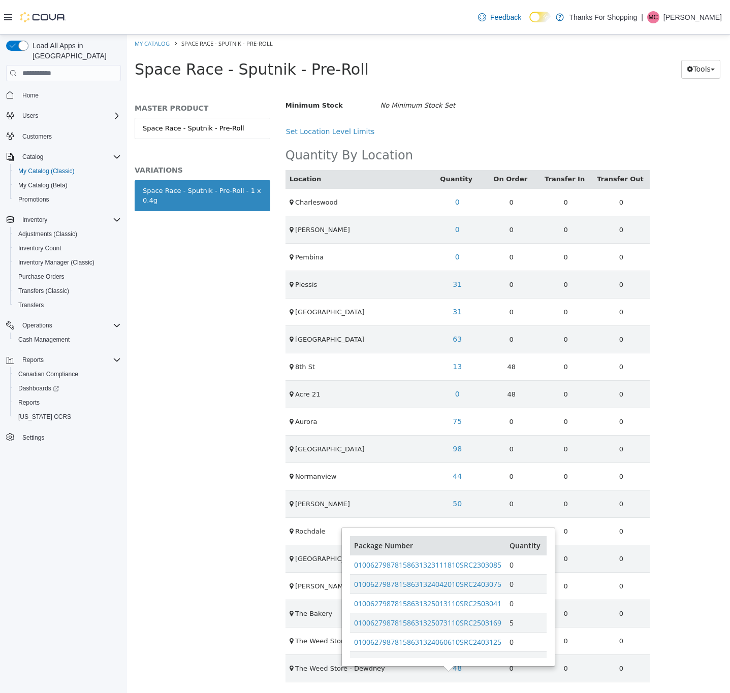
drag, startPoint x: 231, startPoint y: 420, endPoint x: 236, endPoint y: 392, distance: 28.5
click at [236, 418] on div "MASTER PRODUCT Space Race - Sputnik - Pre-Roll VARIATIONS Space Race - Sputnik …" at bounding box center [202, 395] width 151 height 595
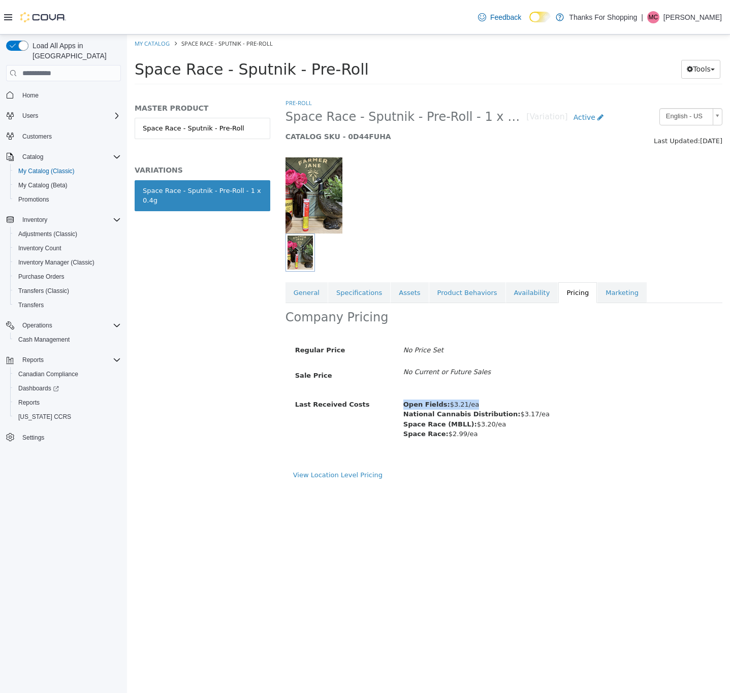
drag, startPoint x: 481, startPoint y: 408, endPoint x: 400, endPoint y: 405, distance: 80.8
click at [400, 405] on div "Open Fields: $3.21/ea National Cannabis Distribution: $3.17/ea Space Race (MBLL…" at bounding box center [558, 419] width 325 height 47
copy span "Open Fields: $3.21/ea"
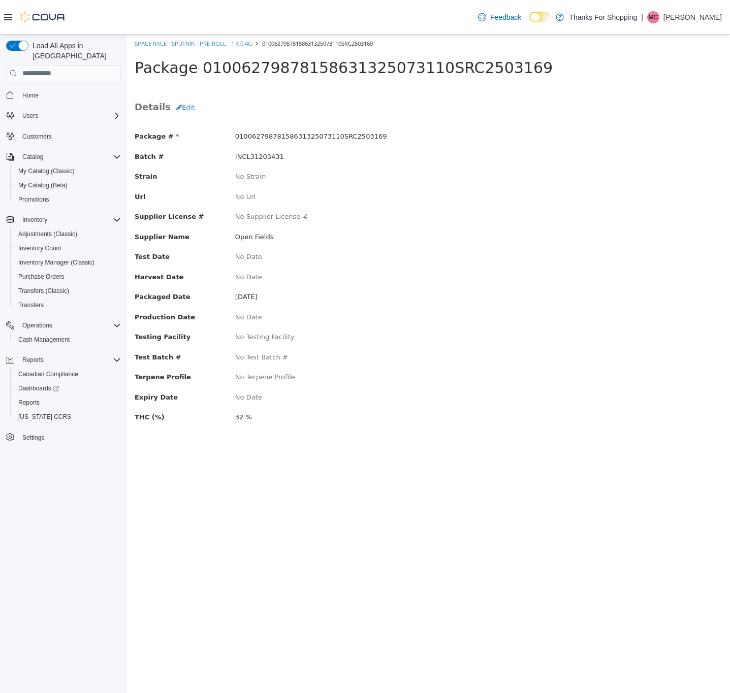
click at [258, 159] on span "INCL31203431" at bounding box center [259, 157] width 49 height 8
copy span "2"
click at [249, 156] on span "INCL31203431" at bounding box center [259, 157] width 49 height 8
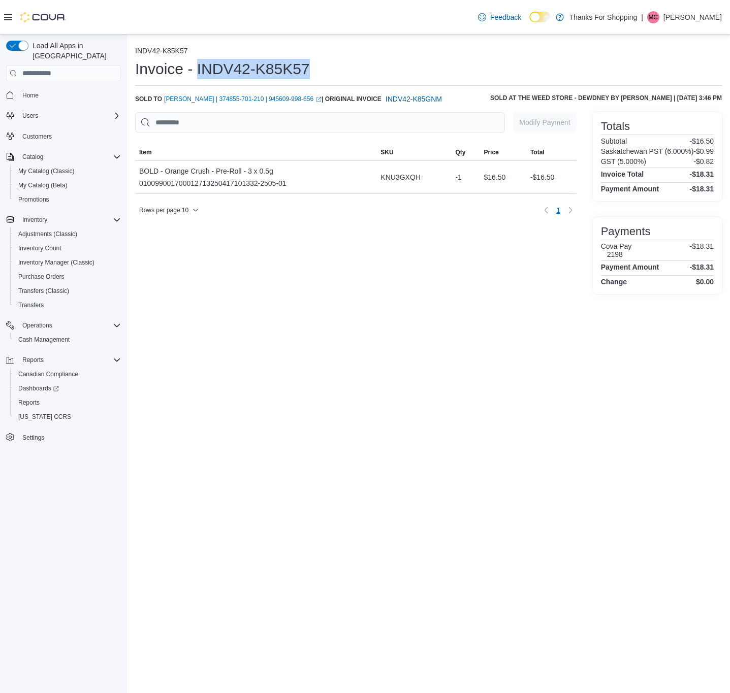
drag, startPoint x: 325, startPoint y: 67, endPoint x: 196, endPoint y: 62, distance: 129.6
click at [196, 62] on div "Invoice - INDV42-K85K57" at bounding box center [428, 69] width 587 height 20
copy h1 "INDV42-K85K57"
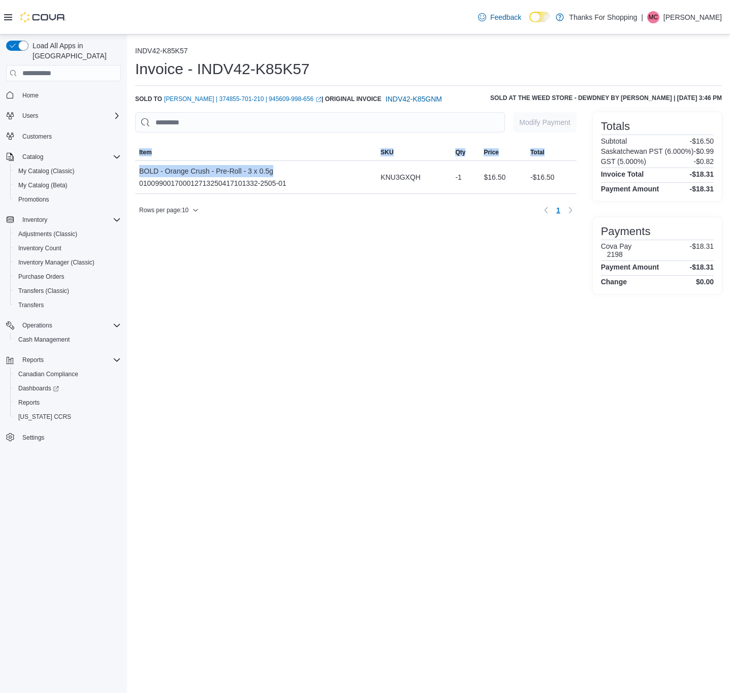
drag, startPoint x: 283, startPoint y: 171, endPoint x: 127, endPoint y: 170, distance: 156.5
click at [127, 170] on div "INDV42-K85K57 Invoice - INDV42-K85K57 Sold to [PERSON_NAME] | 374855-701-210 | …" at bounding box center [428, 169] width 603 height 268
copy div "Sorting MemoryTable from EuiInMemoryTable; Page 1 of 1. Item SKU Qty Price Tota…"
click at [187, 179] on div "BOLD - Orange Crush - Pre-Roll - 3 x 0.5g 010099001700012713250417101332-2505-01" at bounding box center [212, 177] width 147 height 24
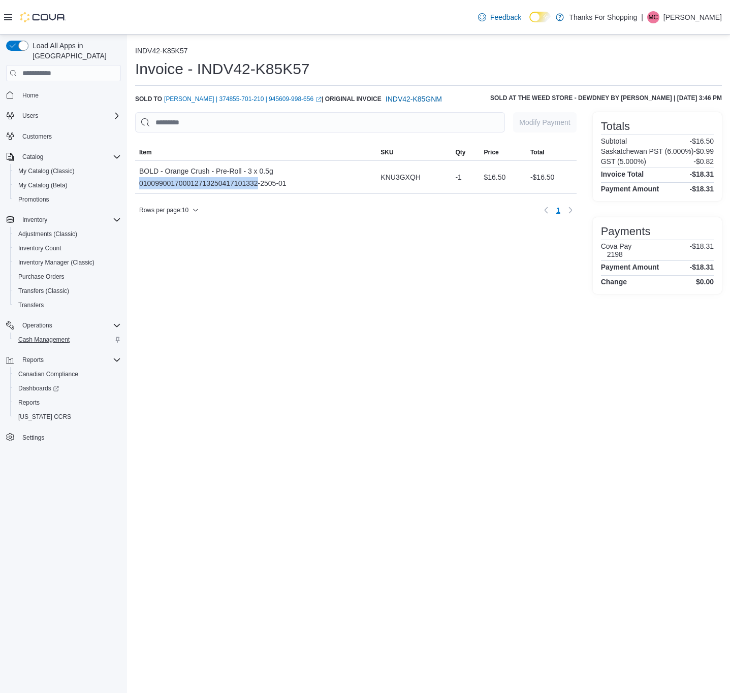
copy div "010099001700012713250417101332"
drag, startPoint x: 290, startPoint y: 181, endPoint x: 136, endPoint y: 183, distance: 153.9
click at [136, 183] on div "BOLD - Orange Crush - Pre-Roll - 3 x 0.5g 010099001700012713250417101332-2505-01" at bounding box center [255, 177] width 241 height 33
copy div "010099001700012713250417101332-2505-01"
click at [399, 172] on span "KNU3GXQH" at bounding box center [400, 177] width 40 height 12
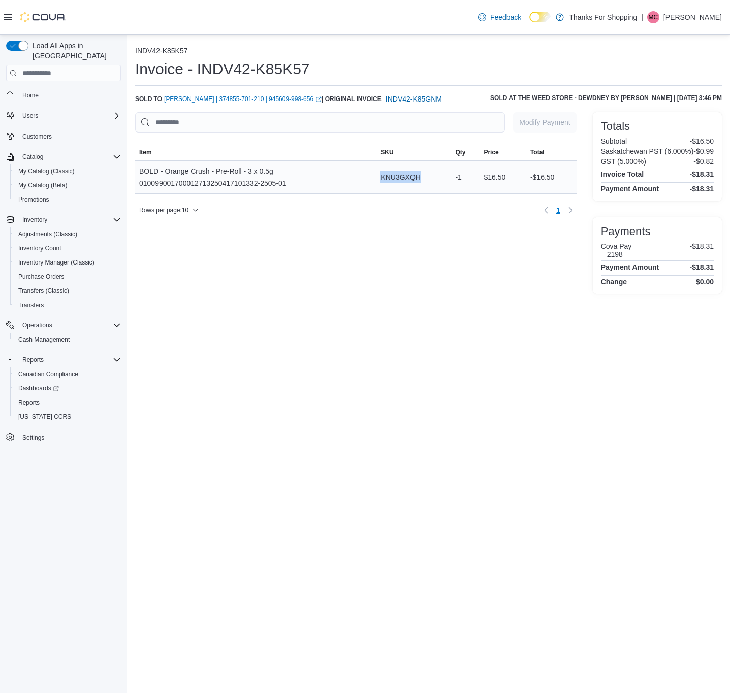
click at [399, 172] on span "KNU3GXQH" at bounding box center [400, 177] width 40 height 12
copy span "KNU3GXQH"
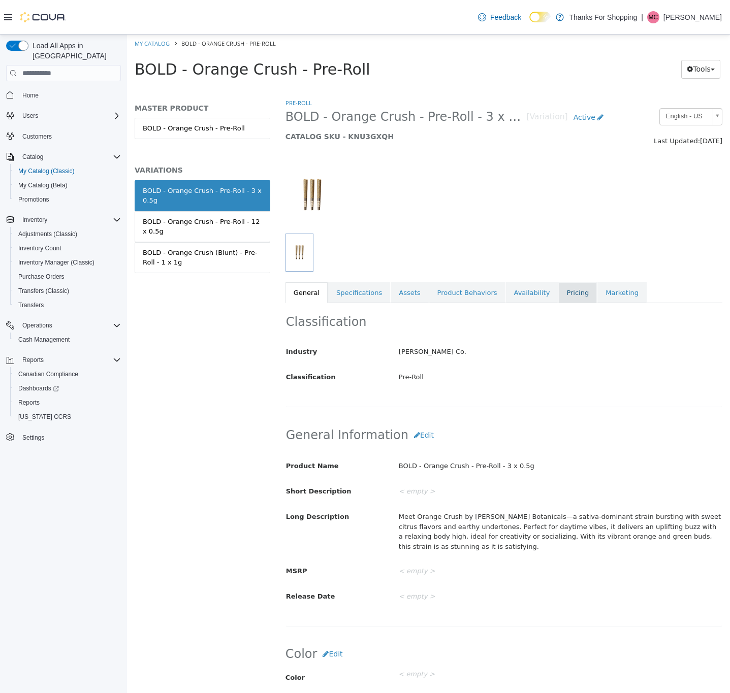
click at [558, 294] on link "Pricing" at bounding box center [577, 292] width 39 height 21
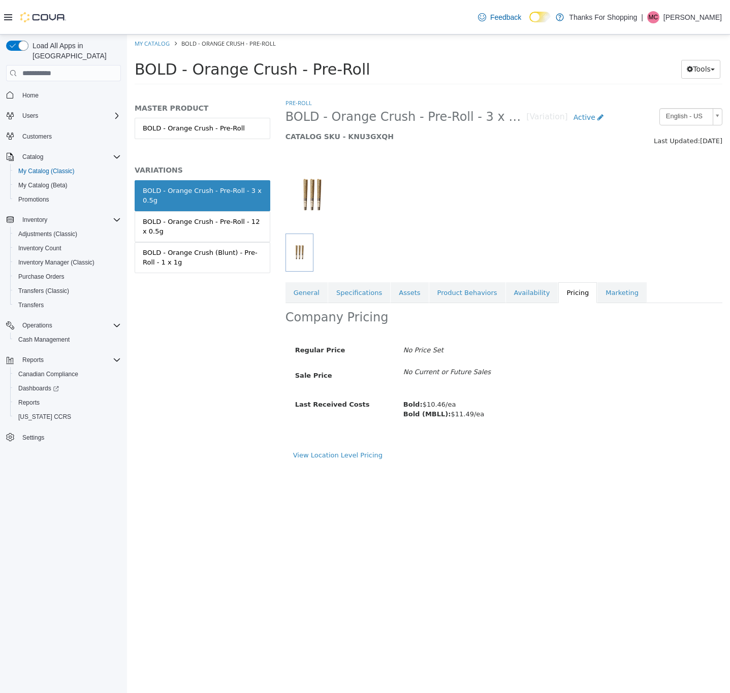
click at [489, 416] on div "Bold: $10.46/ea Bold (MBLL): $11.49/ea" at bounding box center [558, 409] width 325 height 27
drag, startPoint x: 465, startPoint y: 406, endPoint x: 401, endPoint y: 408, distance: 64.0
click at [401, 408] on div "Bold: $10.46/ea Bold (MBLL): $11.49/ea" at bounding box center [558, 409] width 325 height 27
copy span "Bold: $10.46/ea"
click at [506, 297] on link "Availability" at bounding box center [532, 292] width 52 height 21
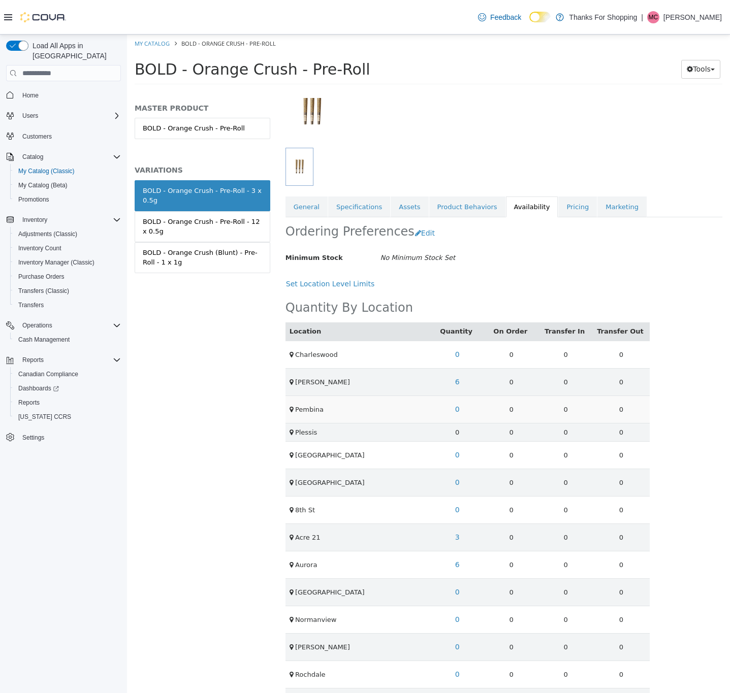
scroll to position [244, 0]
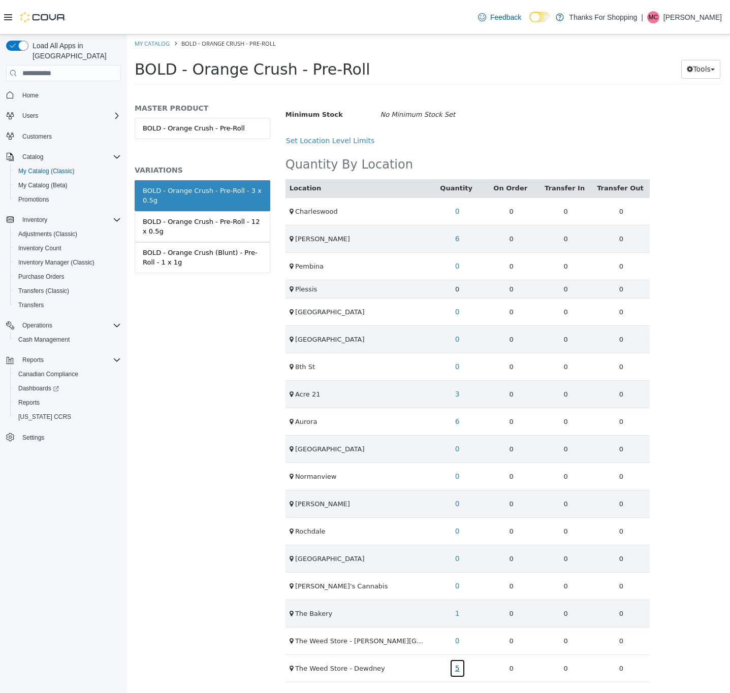
click at [455, 665] on link "5" at bounding box center [458, 668] width 16 height 19
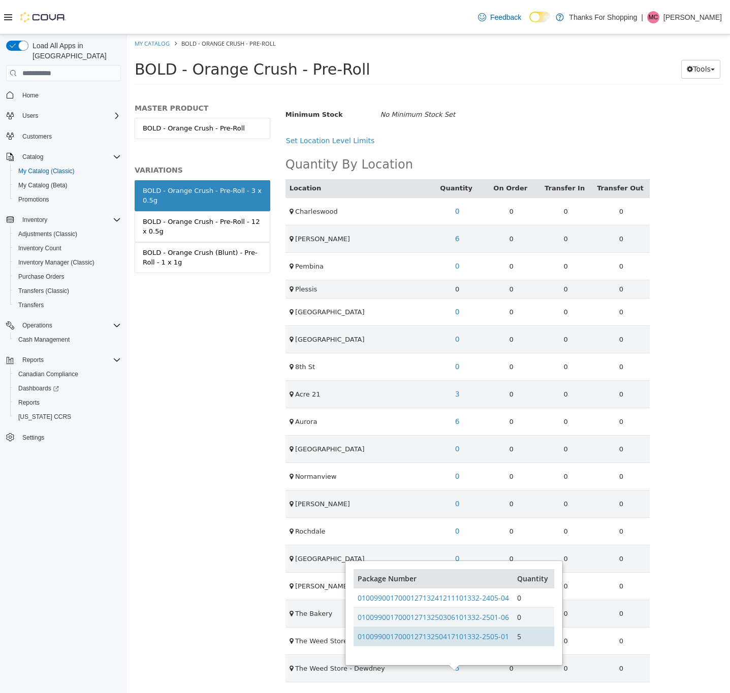
click at [467, 627] on td "010099001700012713250417101332-2505-01" at bounding box center [434, 636] width 160 height 19
click at [467, 632] on link "010099001700012713250417101332-2505-01" at bounding box center [433, 637] width 151 height 10
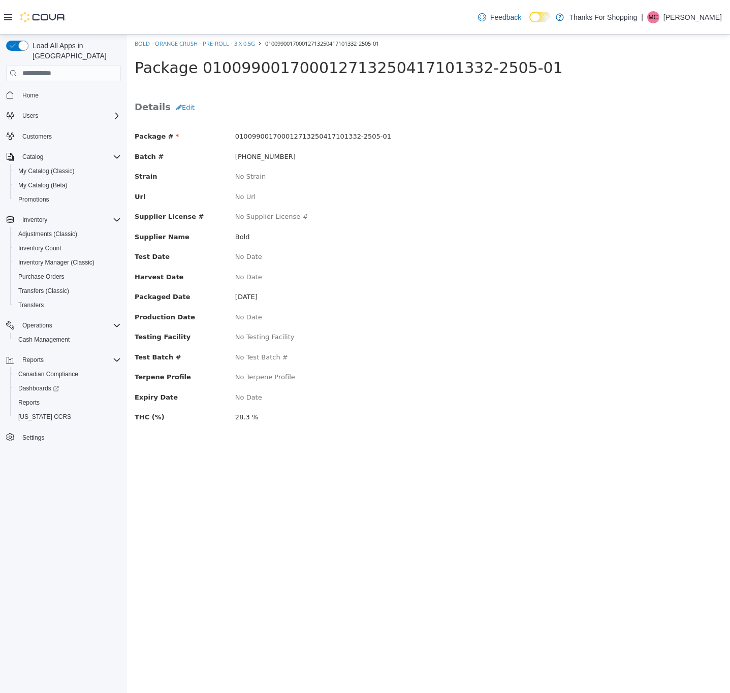
click at [246, 155] on span "1332-2505-01" at bounding box center [265, 157] width 60 height 8
copy span "1332-2505-01"
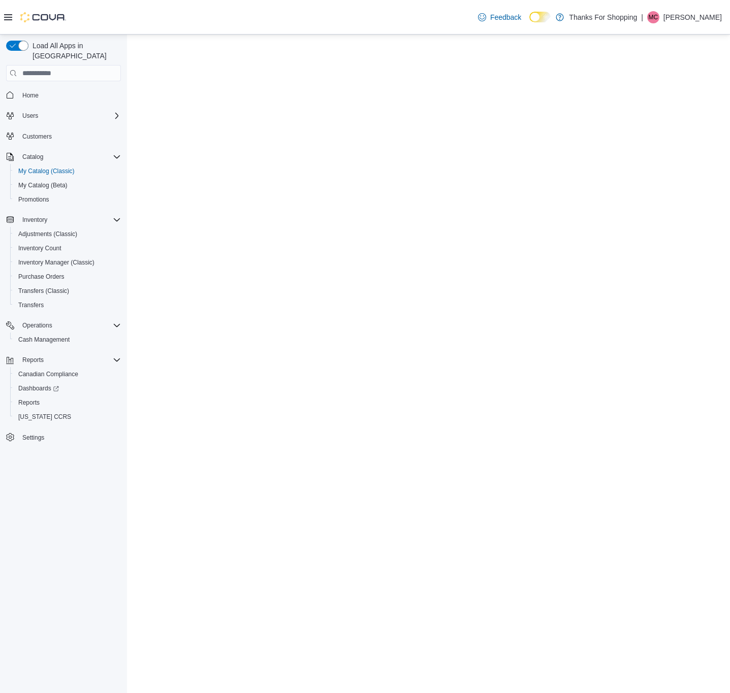
drag, startPoint x: 130, startPoint y: 357, endPoint x: 486, endPoint y: 272, distance: 366.1
click at [486, 35] on html "Saving Bulk Changes... ×" at bounding box center [428, 35] width 603 height 0
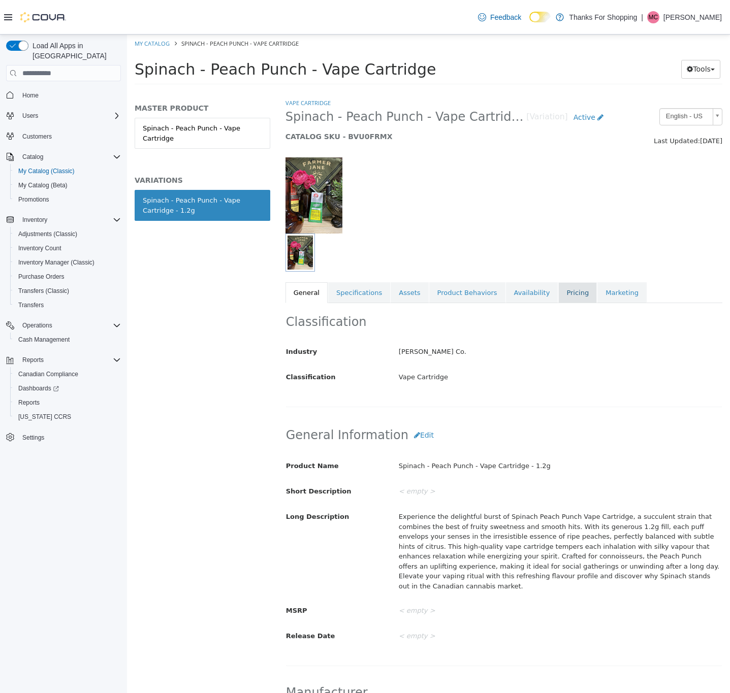
click at [558, 293] on link "Pricing" at bounding box center [577, 292] width 39 height 21
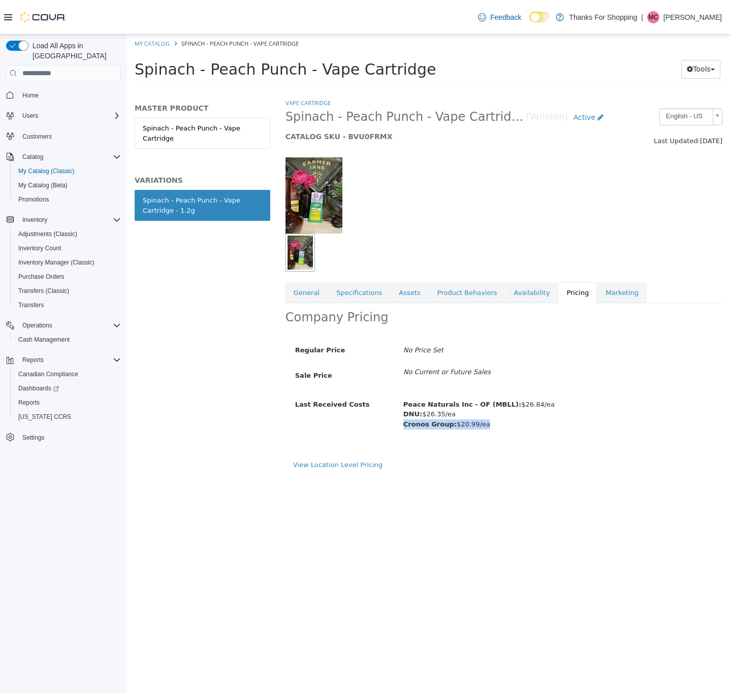
drag, startPoint x: 497, startPoint y: 426, endPoint x: 400, endPoint y: 426, distance: 97.5
click at [400, 426] on div "Peace Naturals Inc - OF (MBLL): $26.84/ea DNU: $26.35/ea Cronos Group: $20.99/ea" at bounding box center [558, 414] width 325 height 37
copy span "Cronos Group: $20.99/ea"
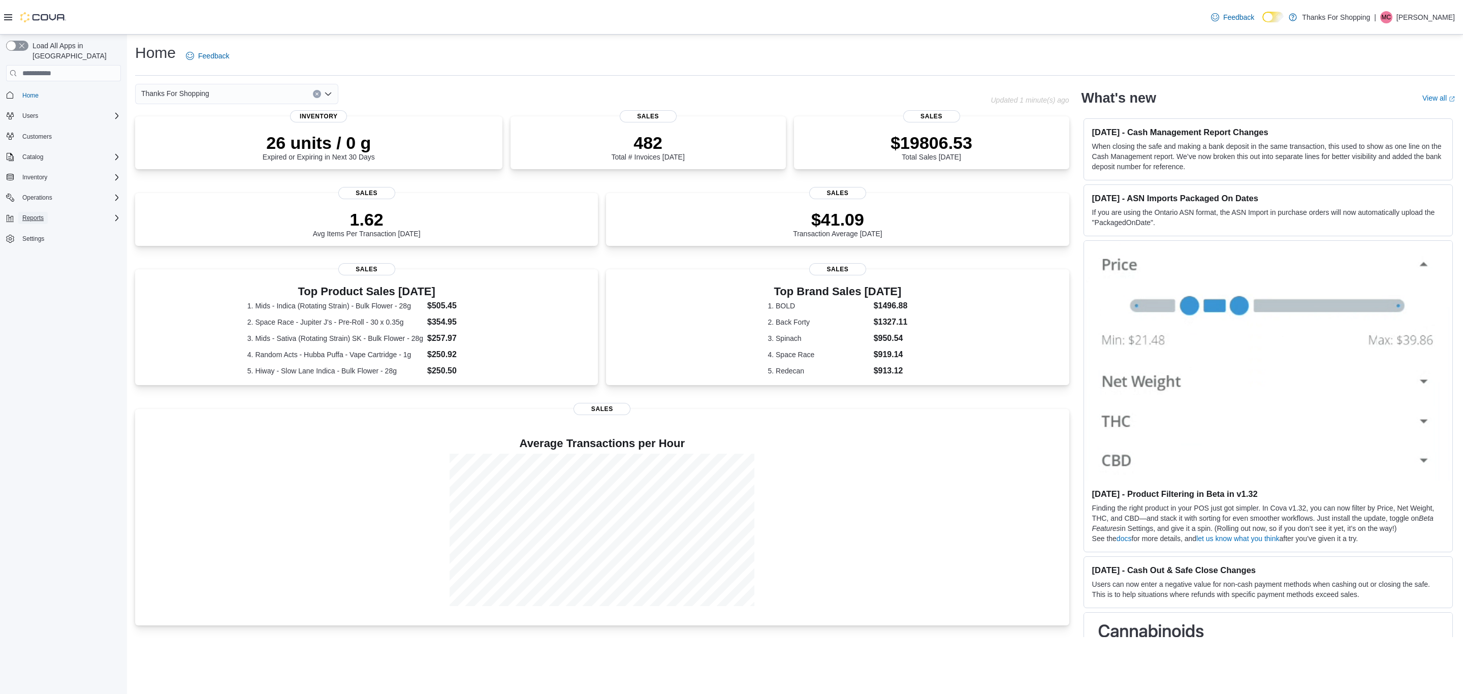
click at [46, 212] on button "Reports" at bounding box center [32, 218] width 29 height 12
click at [36, 255] on span "Reports" at bounding box center [28, 261] width 21 height 12
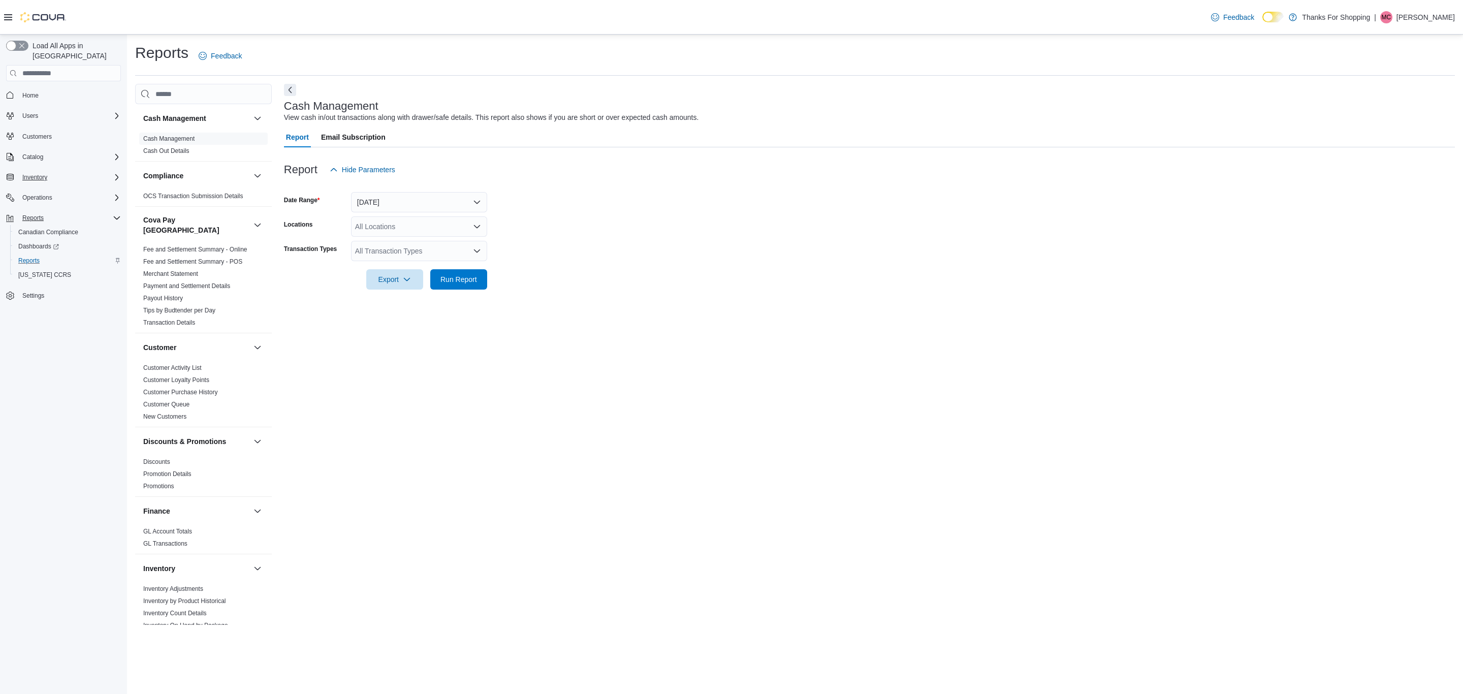
click at [71, 171] on div "Inventory" at bounding box center [69, 177] width 103 height 12
click at [81, 216] on span "Inventory Manager (Classic)" at bounding box center [60, 220] width 84 height 8
